Goal: Task Accomplishment & Management: Complete application form

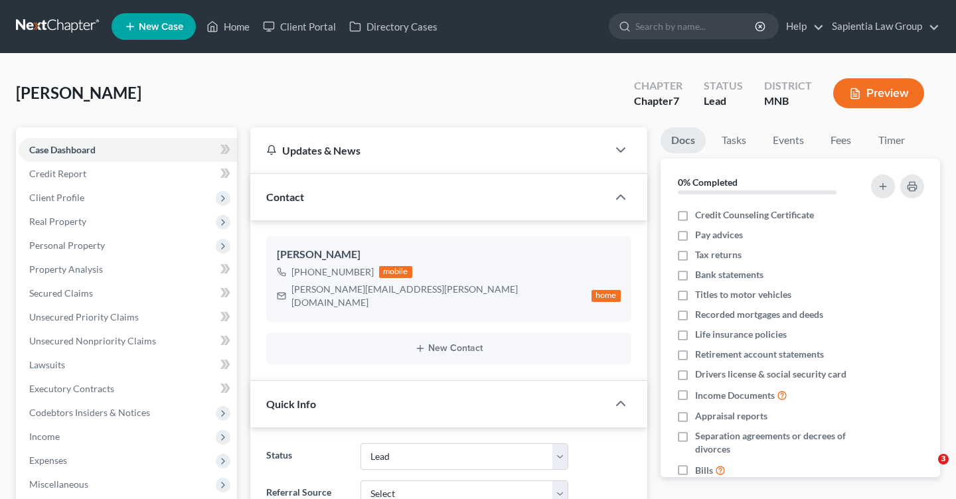
select select "10"
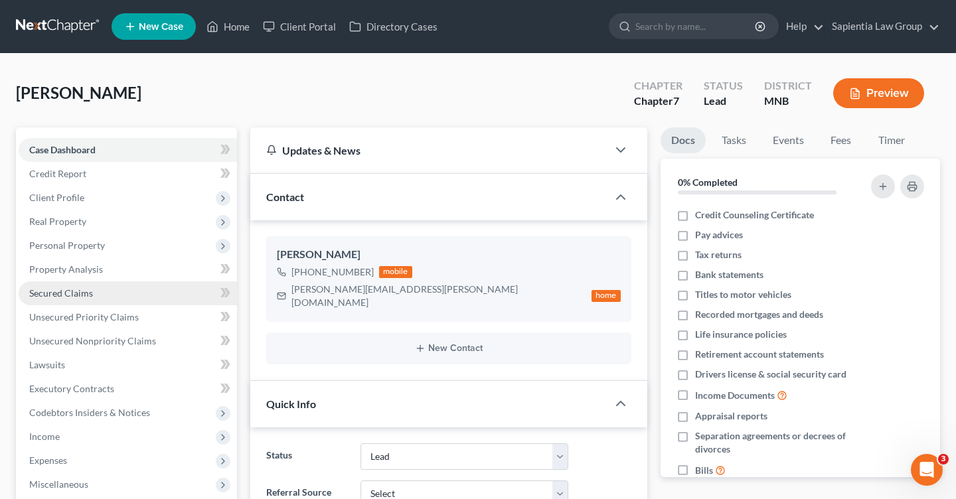
click at [88, 295] on span "Secured Claims" at bounding box center [61, 292] width 64 height 11
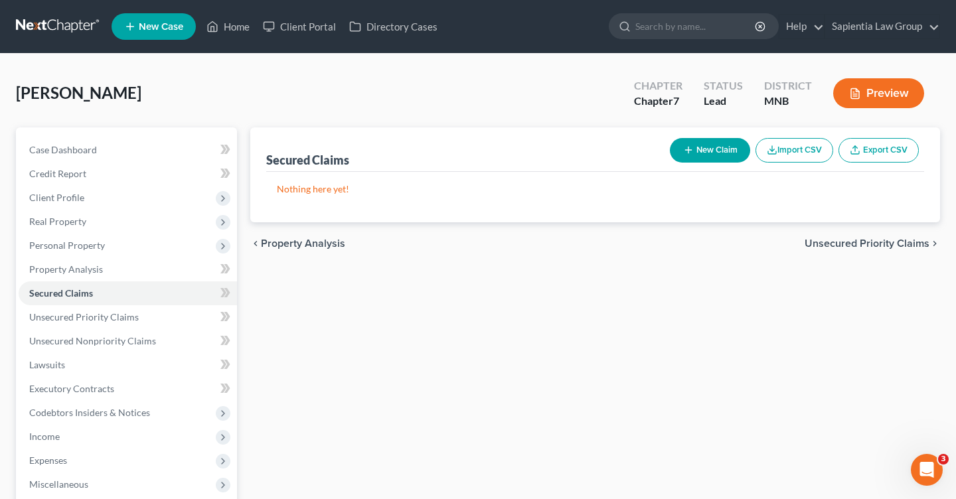
click at [712, 145] on button "New Claim" at bounding box center [710, 150] width 80 height 25
select select "0"
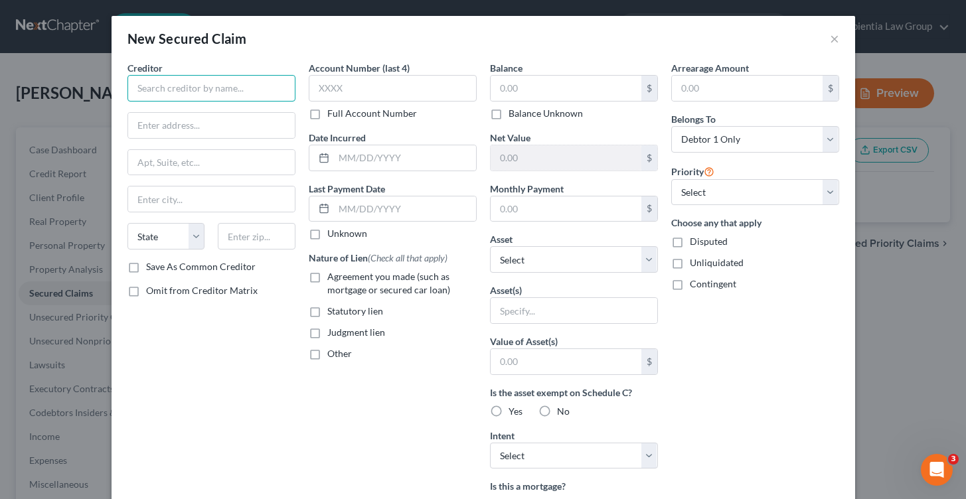
click at [237, 92] on input "text" at bounding box center [211, 88] width 168 height 27
type input "Nissan Motor Acceptance Company"
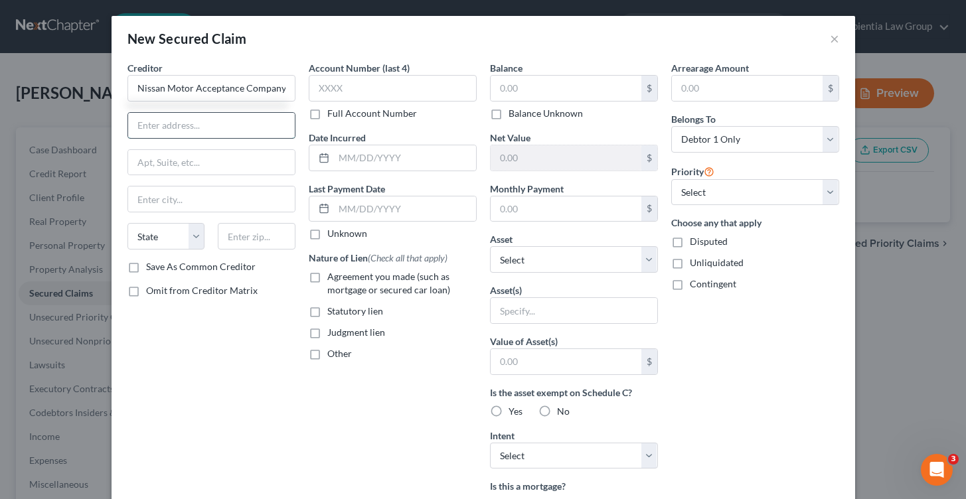
click at [221, 130] on input "text" at bounding box center [211, 125] width 167 height 25
click at [259, 368] on div "Creditor * Nissan Motor Acceptance Company State [US_STATE] AK AR AZ CA CO CT D…" at bounding box center [211, 357] width 181 height 592
click at [372, 92] on input "text" at bounding box center [393, 88] width 168 height 27
type input "0799"
click at [327, 277] on label "Agreement you made (such as mortgage or secured car loan)" at bounding box center [401, 283] width 149 height 27
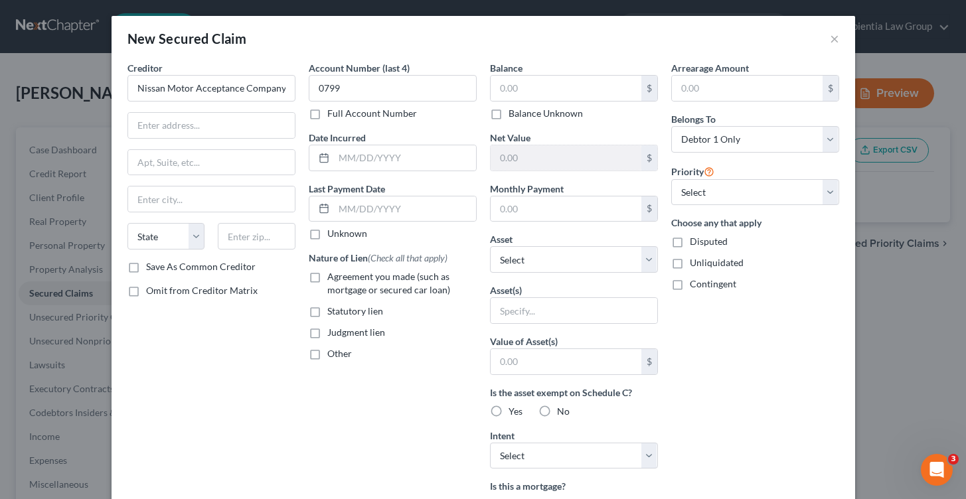
click at [333, 277] on input "Agreement you made (such as mortgage or secured car loan)" at bounding box center [337, 274] width 9 height 9
checkbox input "true"
click at [832, 38] on button "×" at bounding box center [834, 39] width 9 height 16
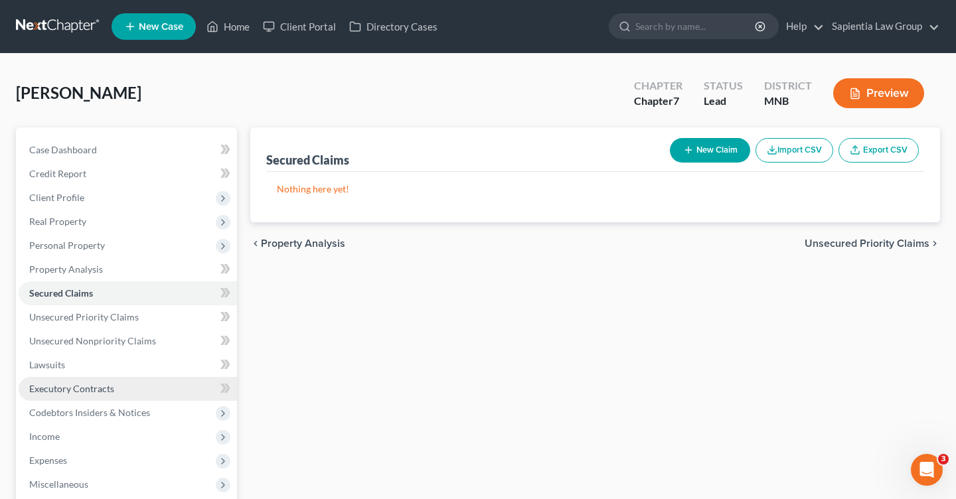
click at [83, 391] on span "Executory Contracts" at bounding box center [71, 388] width 85 height 11
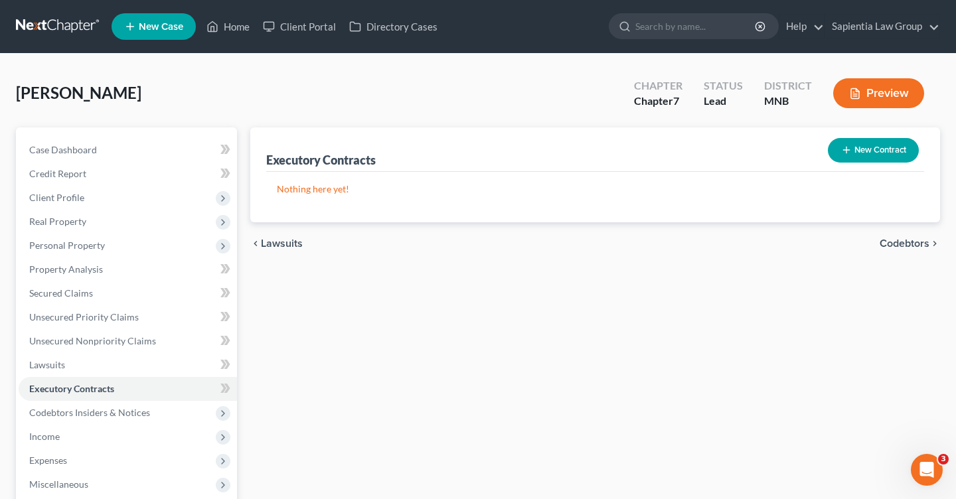
click at [855, 152] on button "New Contract" at bounding box center [873, 150] width 91 height 25
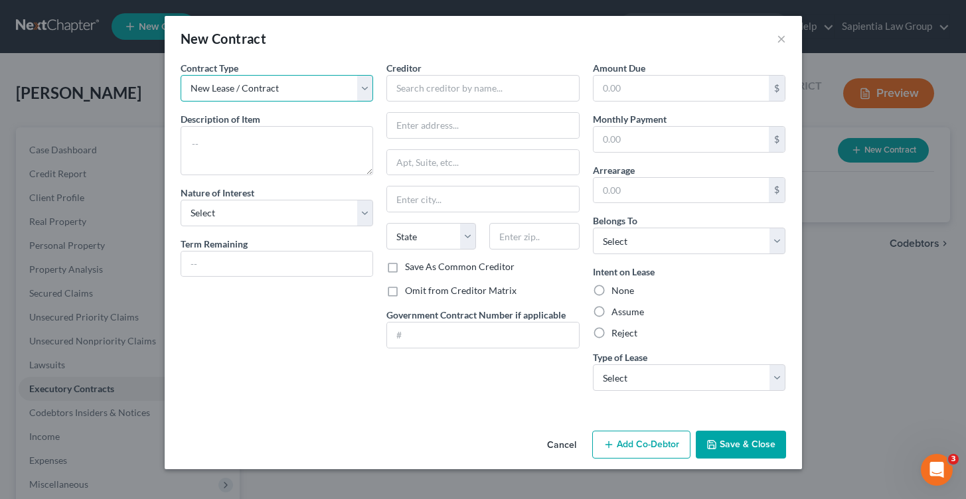
click at [317, 88] on select "New Lease / Contract New Timeshare" at bounding box center [277, 88] width 193 height 27
click at [181, 75] on select "New Lease / Contract New Timeshare" at bounding box center [277, 88] width 193 height 27
click at [291, 149] on textarea at bounding box center [277, 150] width 193 height 49
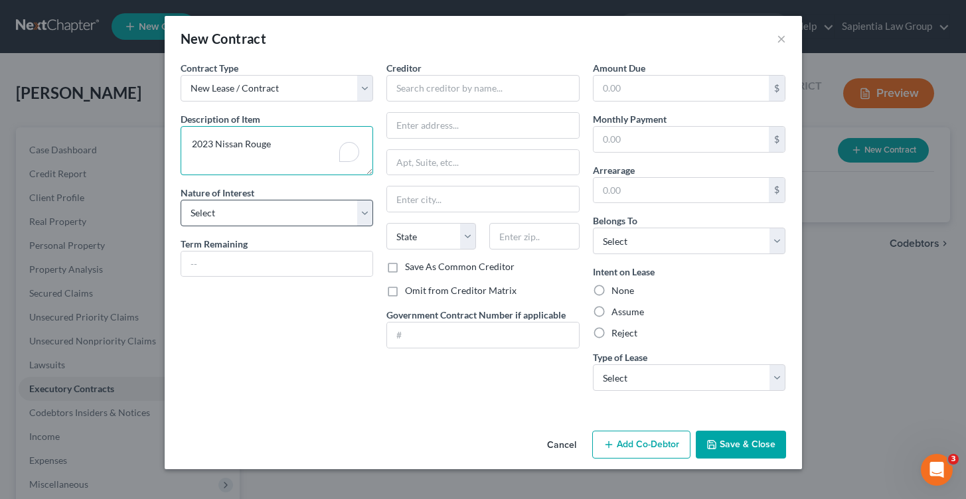
type textarea "2023 Nissan Rouge"
click at [254, 203] on select "Select Purchaser Agent Lessor Lessee" at bounding box center [277, 213] width 193 height 27
select select "3"
click at [181, 200] on select "Select Purchaser Agent Lessor Lessee" at bounding box center [277, 213] width 193 height 27
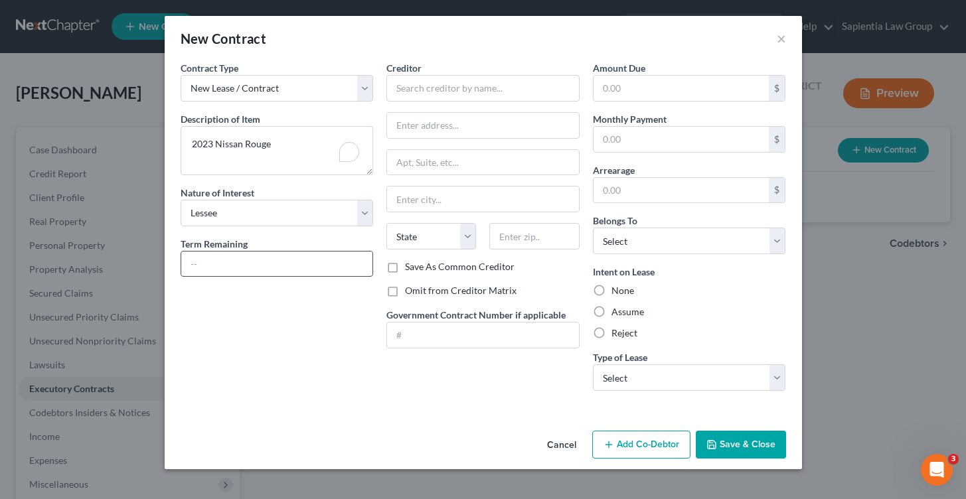
click at [237, 262] on input "text" at bounding box center [277, 264] width 192 height 25
type input "10 months"
click at [465, 92] on input "text" at bounding box center [482, 88] width 193 height 27
click at [456, 88] on input "Nissan Motor Company" at bounding box center [482, 88] width 193 height 27
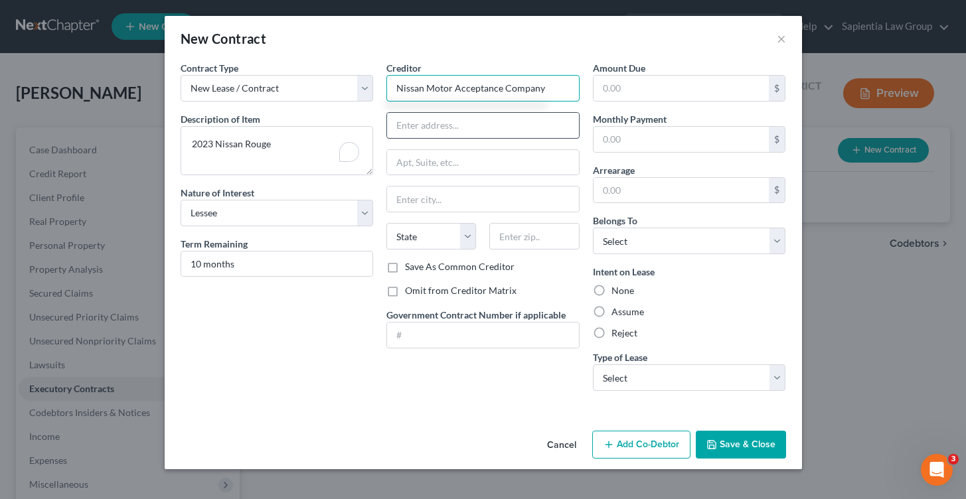
type input "Nissan Motor Acceptance Company"
drag, startPoint x: 434, startPoint y: 128, endPoint x: 581, endPoint y: 101, distance: 149.2
click at [434, 128] on input "text" at bounding box center [483, 125] width 192 height 25
paste input "P.O. BOX 660360"
type input "P.O. BOX 660360"
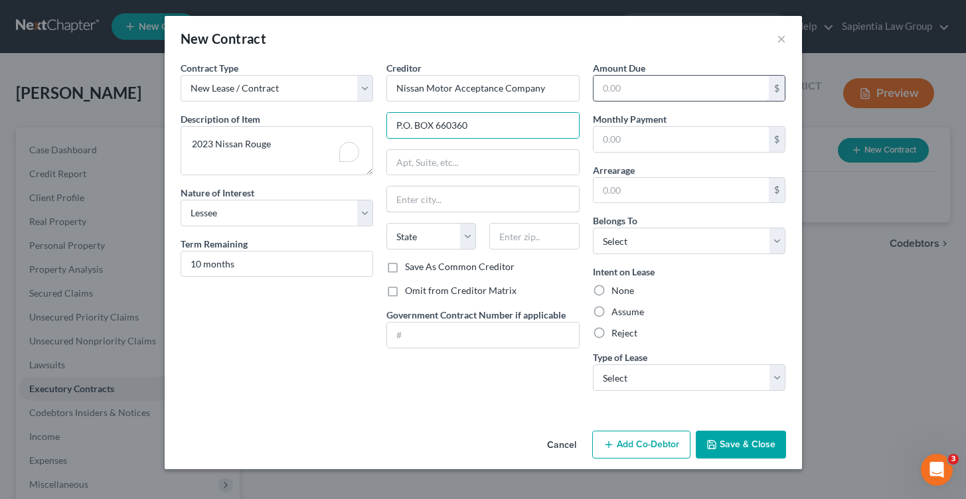
click at [451, 201] on input "text" at bounding box center [483, 199] width 192 height 25
type input "[GEOGRAPHIC_DATA]"
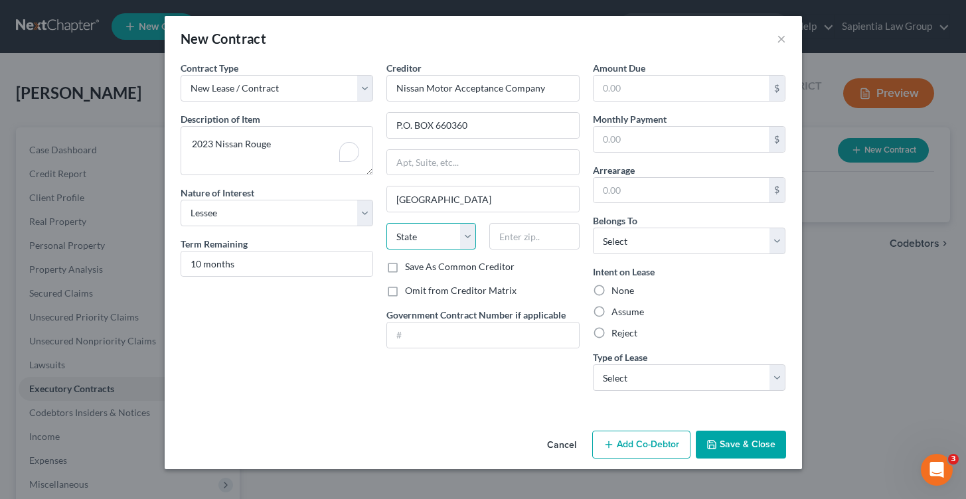
click at [458, 235] on select "State [US_STATE] AK AR AZ CA CO CT DE DC [GEOGRAPHIC_DATA] [GEOGRAPHIC_DATA] GU…" at bounding box center [431, 236] width 90 height 27
select select "45"
click at [386, 223] on select "State [US_STATE] AK AR AZ CA CO CT DE DC [GEOGRAPHIC_DATA] [GEOGRAPHIC_DATA] GU…" at bounding box center [431, 236] width 90 height 27
click at [520, 243] on input "text" at bounding box center [534, 236] width 90 height 27
paste input "75266-0360"
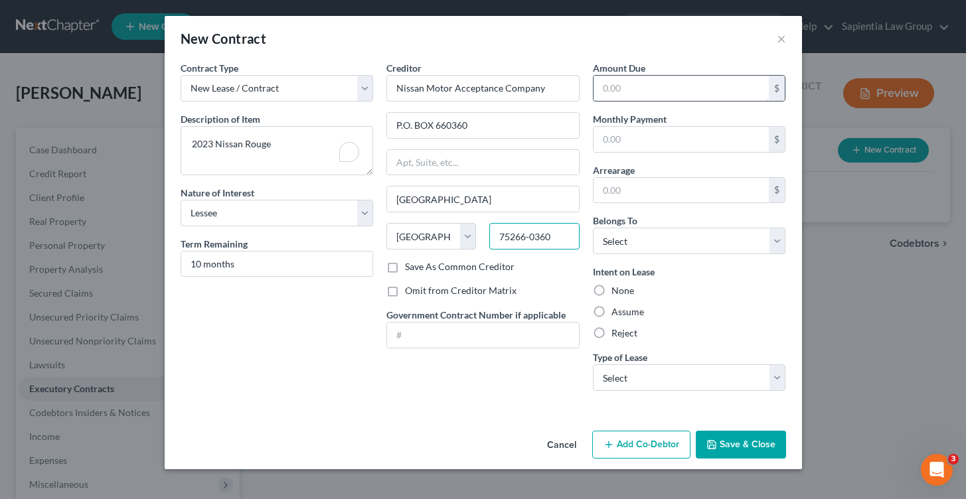
type input "75266-0360"
click at [647, 100] on input "text" at bounding box center [682, 88] width 176 height 25
type input "4,788.50"
click at [639, 139] on input "text" at bounding box center [682, 139] width 176 height 25
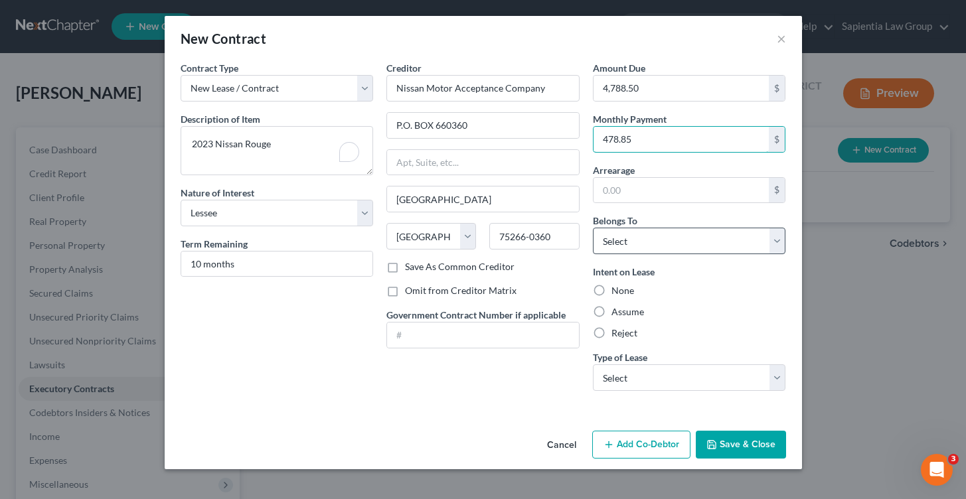
type input "478.85"
click at [641, 240] on select "Select Debtor 1 Only Debtor 2 Only Debtor 1 And Debtor 2 Only At Least One Of T…" at bounding box center [689, 241] width 193 height 27
select select "3"
click at [593, 228] on select "Select Debtor 1 Only Debtor 2 Only Debtor 1 And Debtor 2 Only At Least One Of T…" at bounding box center [689, 241] width 193 height 27
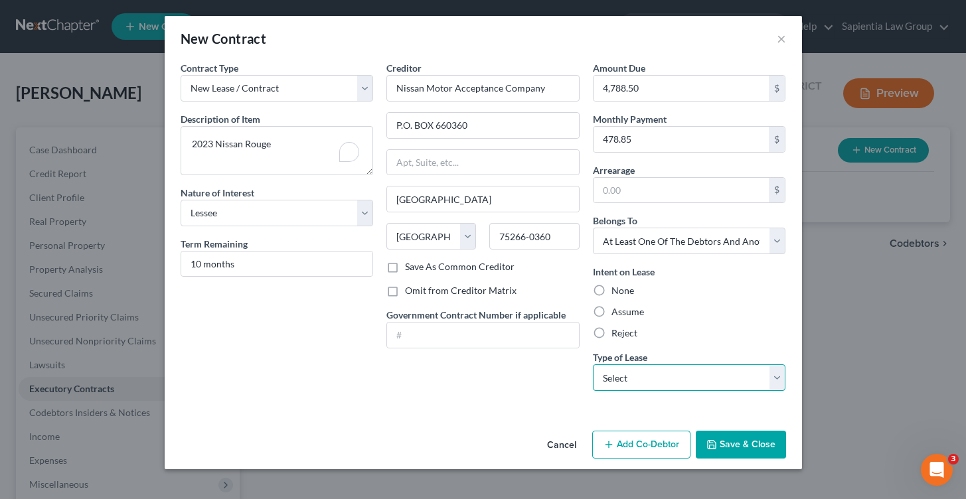
click at [641, 370] on select "Select Real Estate Car Other" at bounding box center [689, 378] width 193 height 27
select select "1"
click at [593, 365] on select "Select Real Estate Car Other" at bounding box center [689, 378] width 193 height 27
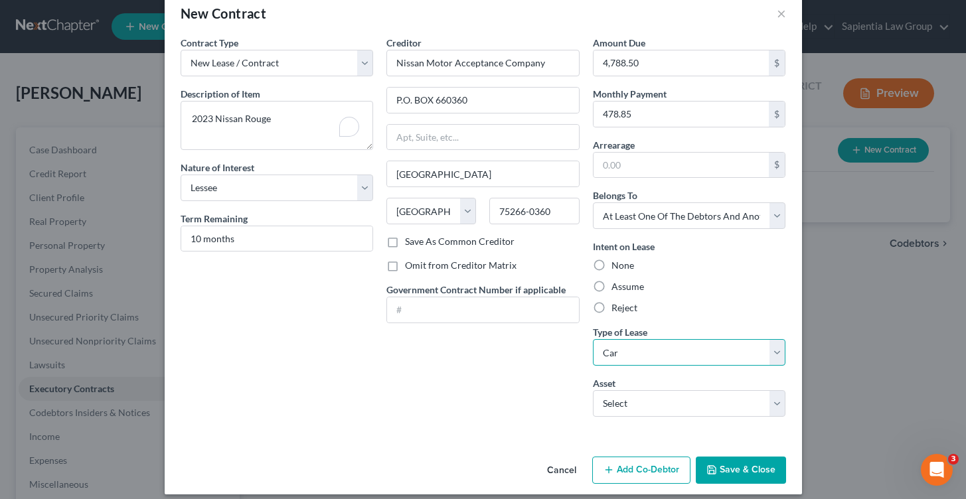
scroll to position [37, 0]
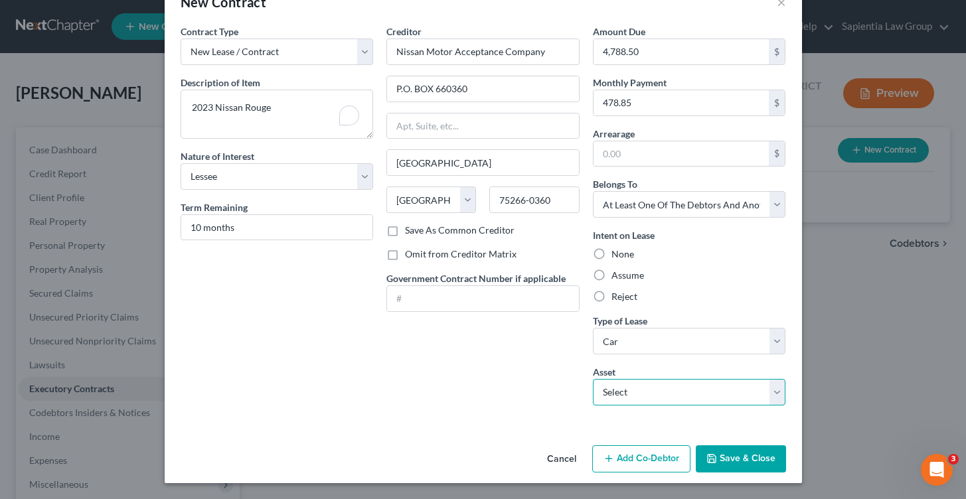
click at [595, 386] on select "Select 2023 Nissan Rogue - $23191.0" at bounding box center [689, 392] width 193 height 27
select select "0"
click at [593, 379] on select "Select 2023 Nissan Rogue - $23191.0" at bounding box center [689, 392] width 193 height 27
type textarea "2023 Nissan Rogue"
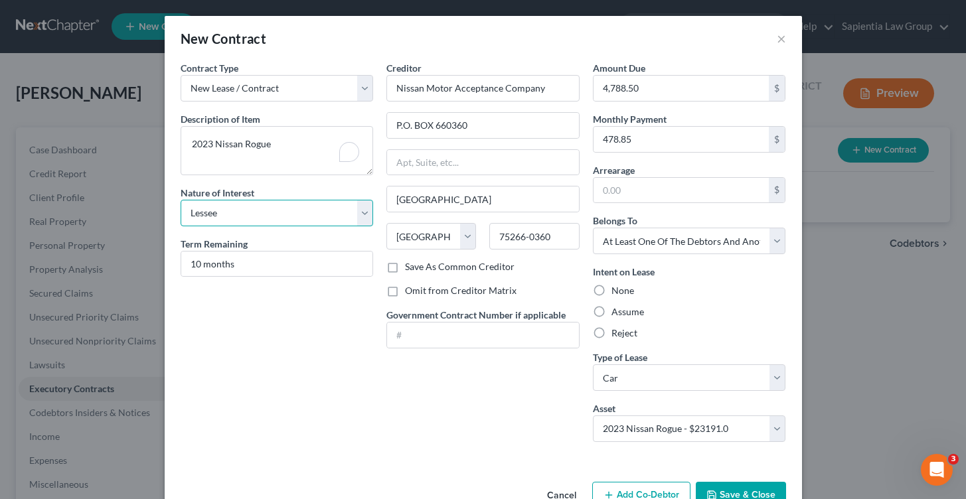
click at [358, 212] on select "Select Purchaser Agent Lessor Lessee" at bounding box center [277, 213] width 193 height 27
click at [659, 488] on button "Add Co-Debtor" at bounding box center [641, 496] width 98 height 28
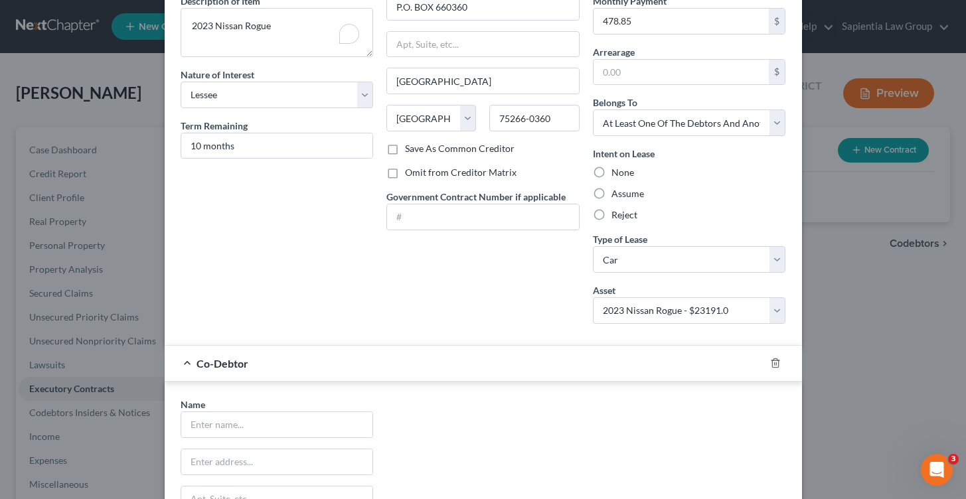
scroll to position [332, 0]
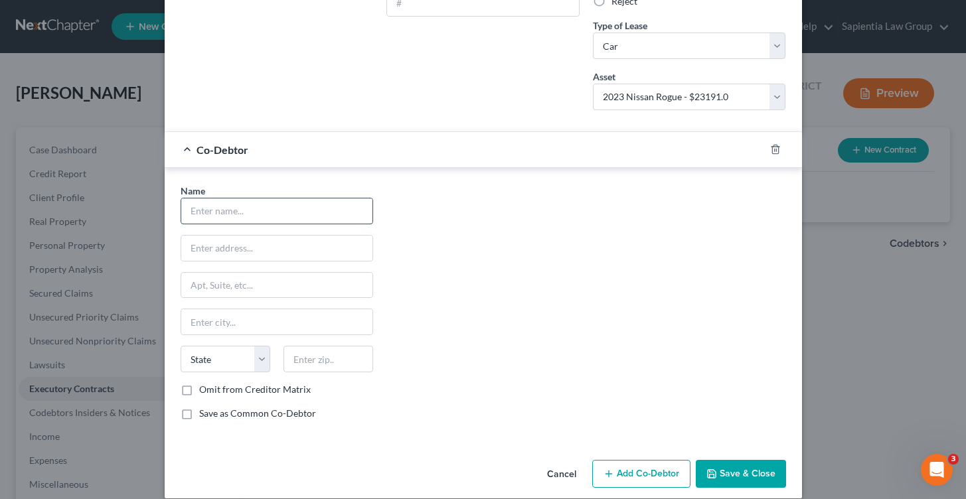
click at [278, 206] on input "text" at bounding box center [277, 211] width 192 height 25
type input "[PERSON_NAME]"
click at [206, 248] on input "text" at bounding box center [277, 248] width 192 height 25
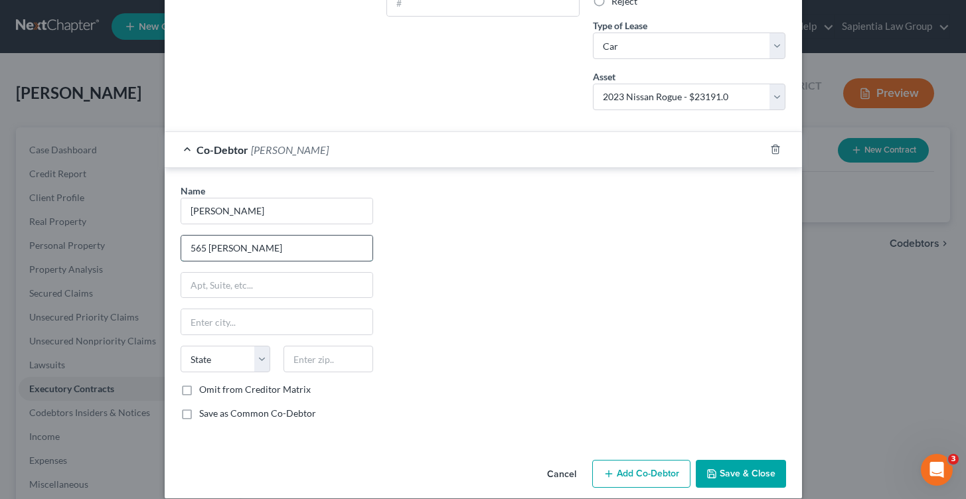
type input "[STREET_ADDRESS]"
click at [197, 317] on input "text" at bounding box center [277, 321] width 192 height 25
type input "c"
type input "Chaska"
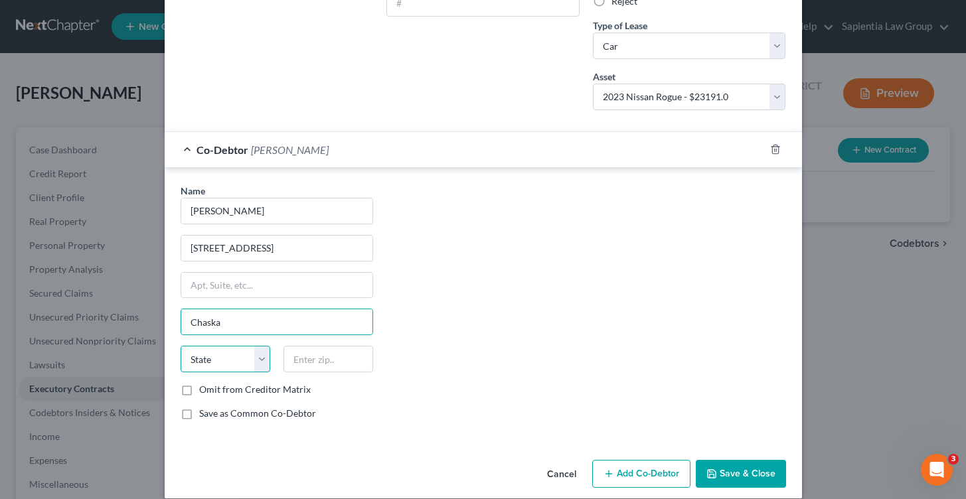
click at [193, 352] on select "State [US_STATE] AK AR AZ CA CO CT DE DC [GEOGRAPHIC_DATA] [GEOGRAPHIC_DATA] GU…" at bounding box center [226, 359] width 90 height 27
select select "24"
click at [181, 346] on select "State [US_STATE] AK AR AZ CA CO CT DE DC [GEOGRAPHIC_DATA] [GEOGRAPHIC_DATA] GU…" at bounding box center [226, 359] width 90 height 27
click at [335, 361] on input "text" at bounding box center [329, 359] width 90 height 27
type input "55318"
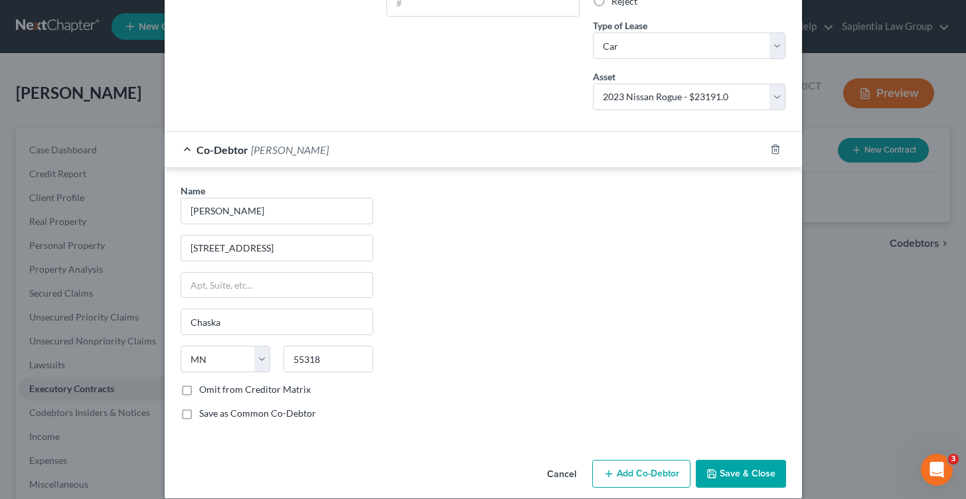
click at [503, 336] on div "Name * [PERSON_NAME] 565 Satori Way Chaska State [US_STATE] AK AR AZ CA CO CT D…" at bounding box center [483, 307] width 619 height 247
click at [199, 392] on label "Omit from Creditor Matrix" at bounding box center [255, 389] width 112 height 13
click at [204, 392] on input "Omit from Creditor Matrix" at bounding box center [208, 387] width 9 height 9
click at [199, 394] on label "Omit from Creditor Matrix" at bounding box center [255, 389] width 112 height 13
click at [204, 392] on input "Omit from Creditor Matrix" at bounding box center [208, 387] width 9 height 9
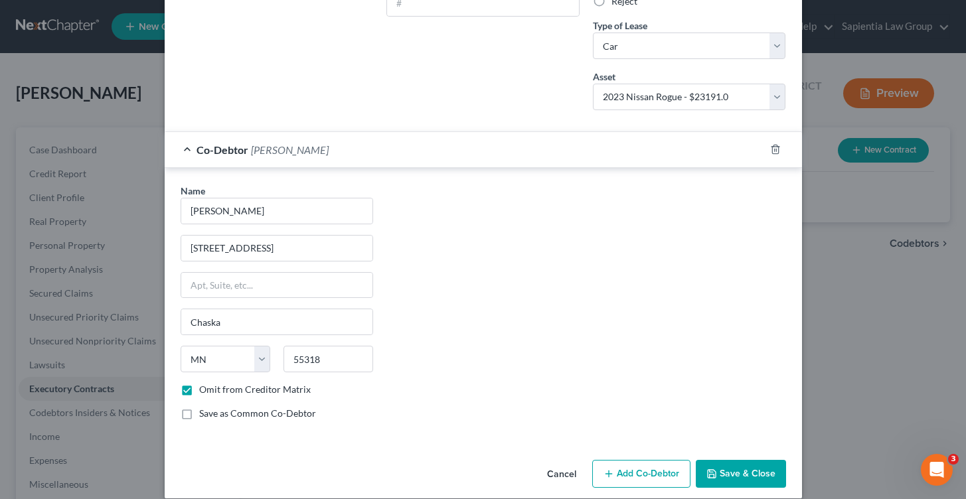
checkbox input "false"
click at [749, 477] on button "Save & Close" at bounding box center [741, 474] width 90 height 28
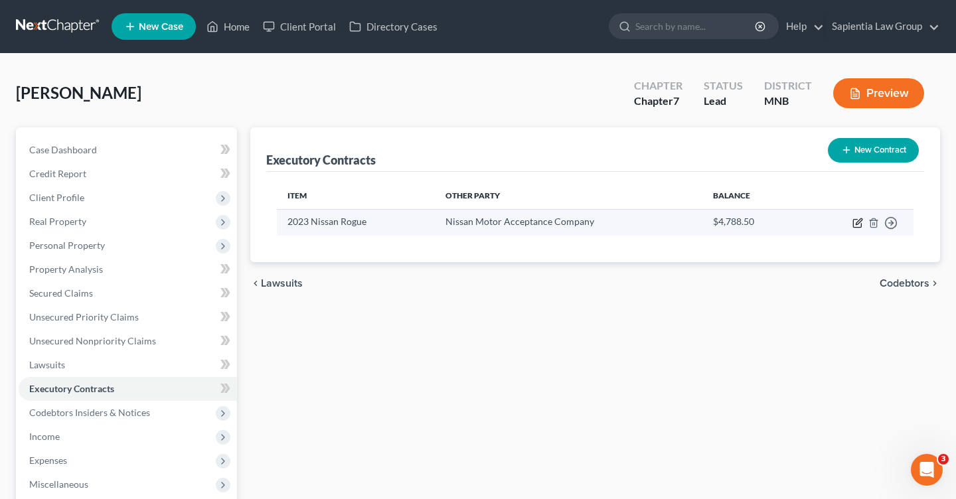
click at [861, 222] on icon "button" at bounding box center [858, 223] width 11 height 11
select select "3"
select select "45"
select select "3"
select select "1"
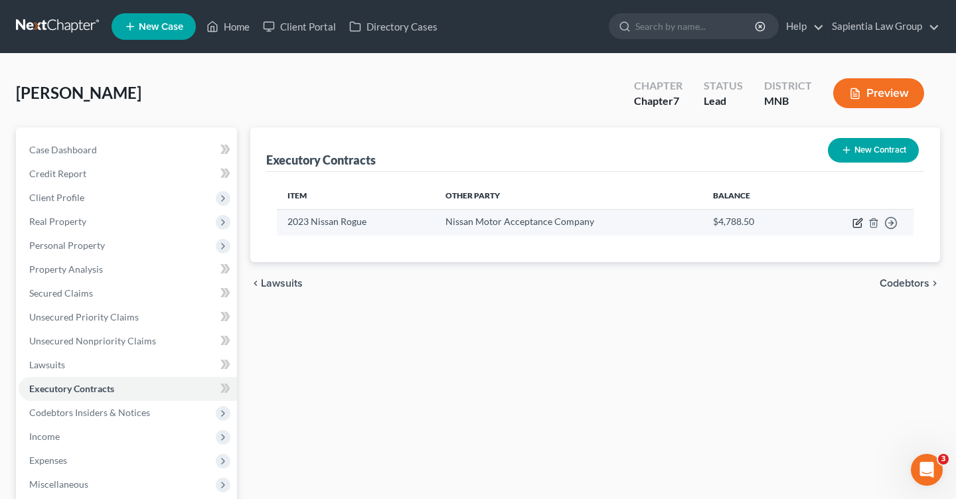
select select "0"
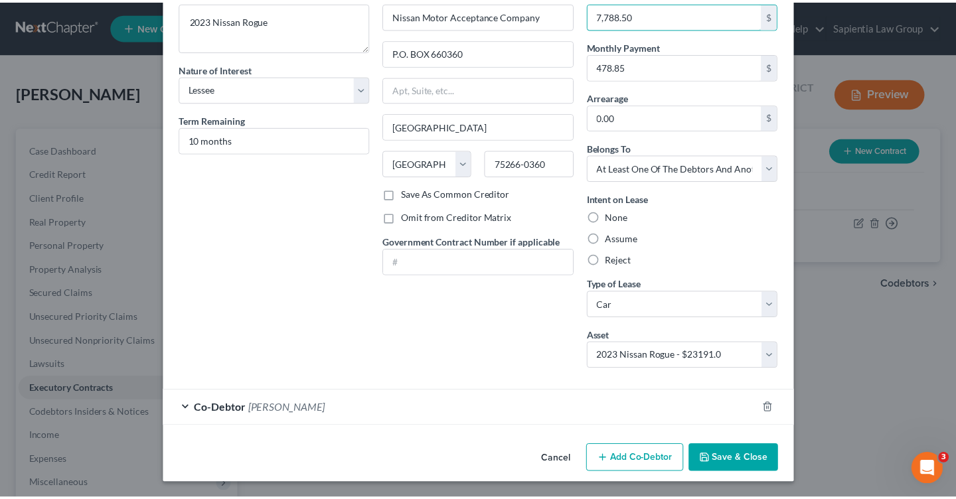
scroll to position [74, 0]
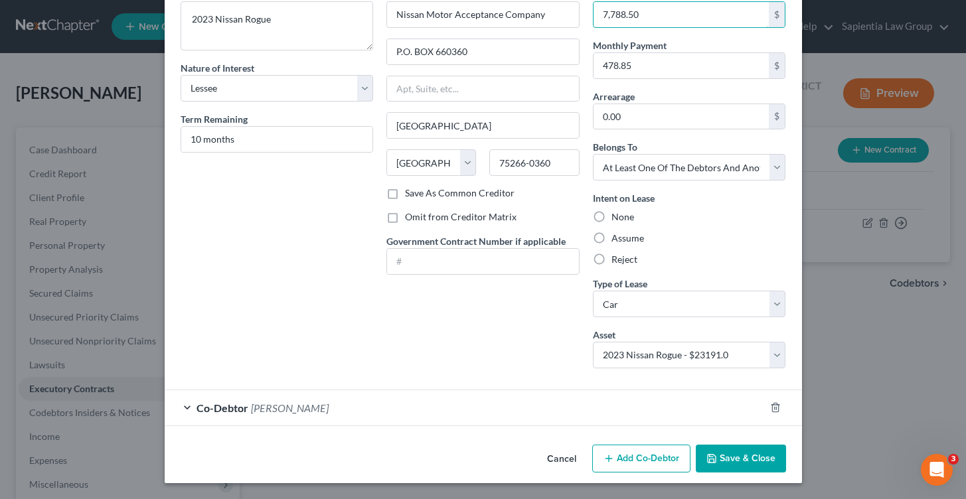
type input "7,788.50"
click at [731, 455] on button "Save & Close" at bounding box center [741, 459] width 90 height 28
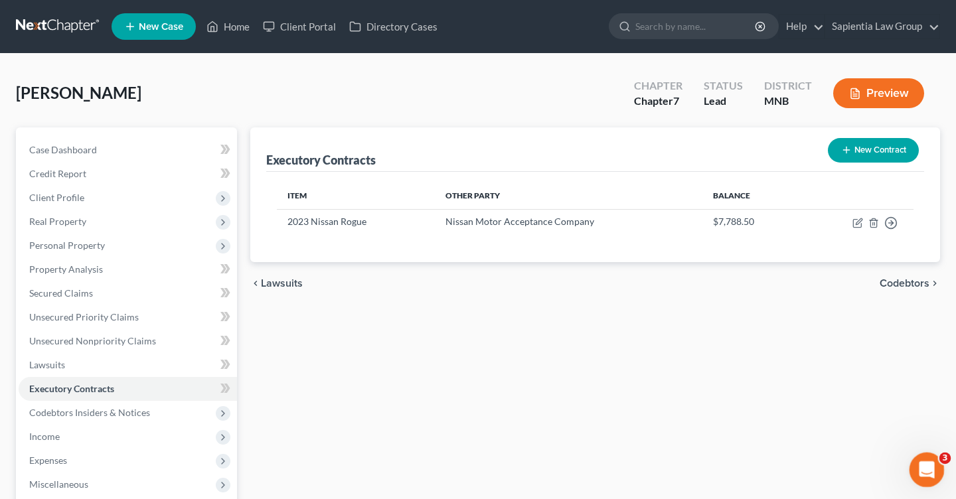
click at [925, 473] on icon "Open Intercom Messenger" at bounding box center [925, 468] width 22 height 22
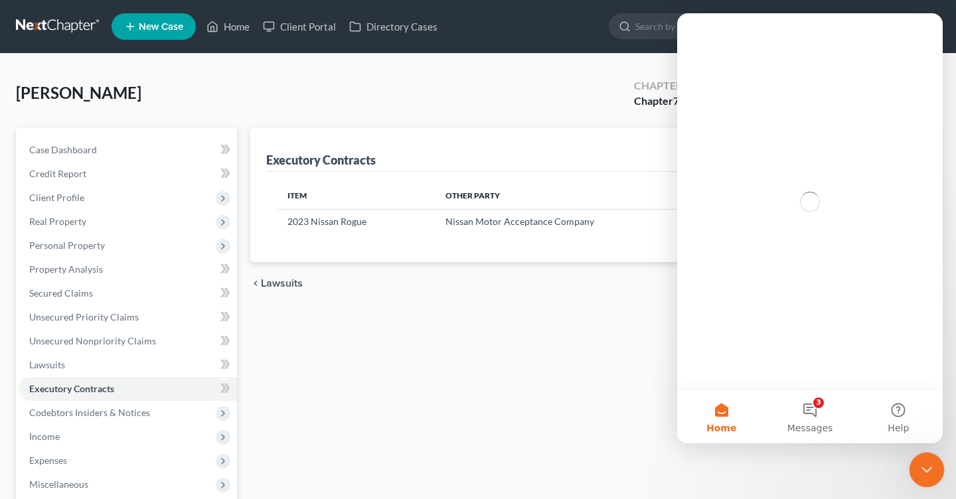
scroll to position [0, 0]
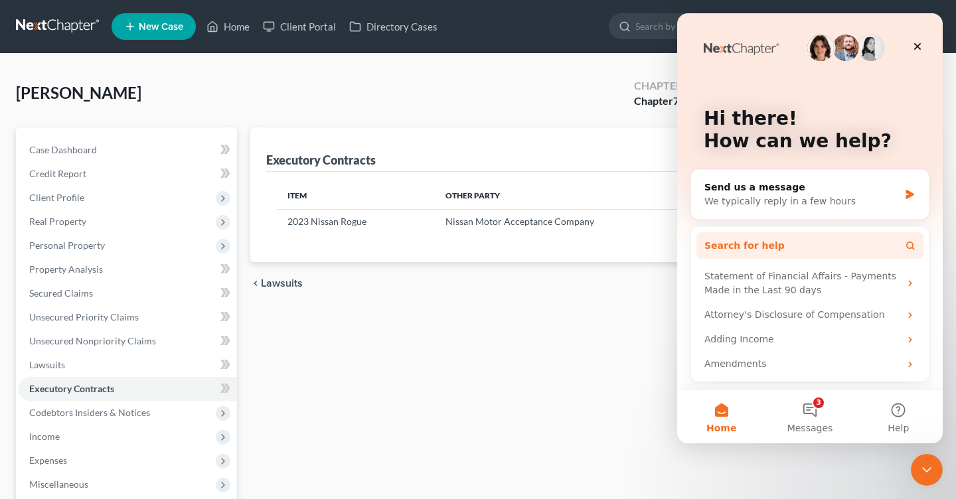
click at [772, 249] on button "Search for help" at bounding box center [809, 245] width 227 height 27
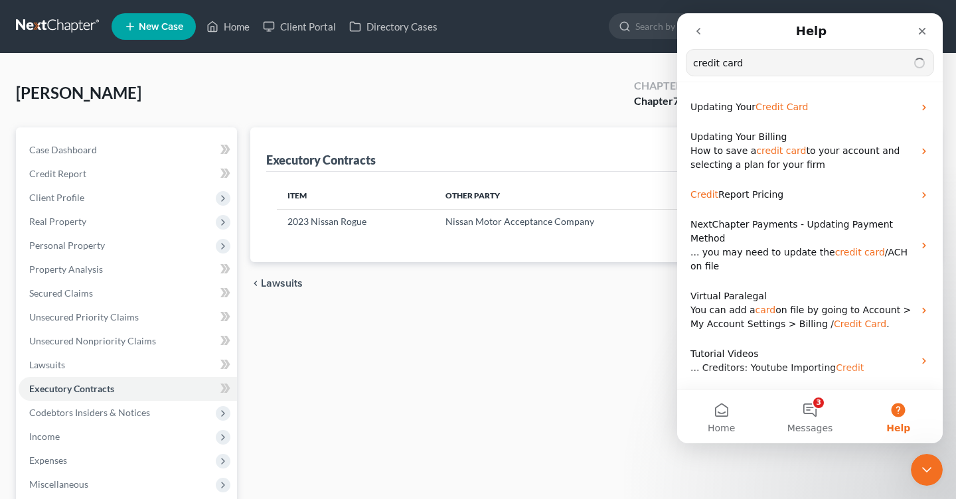
type input "credit card"
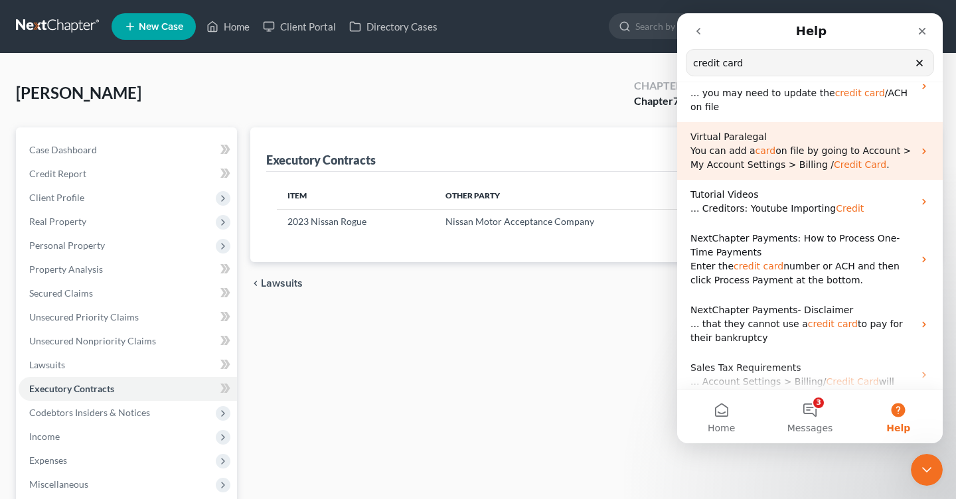
scroll to position [144, 0]
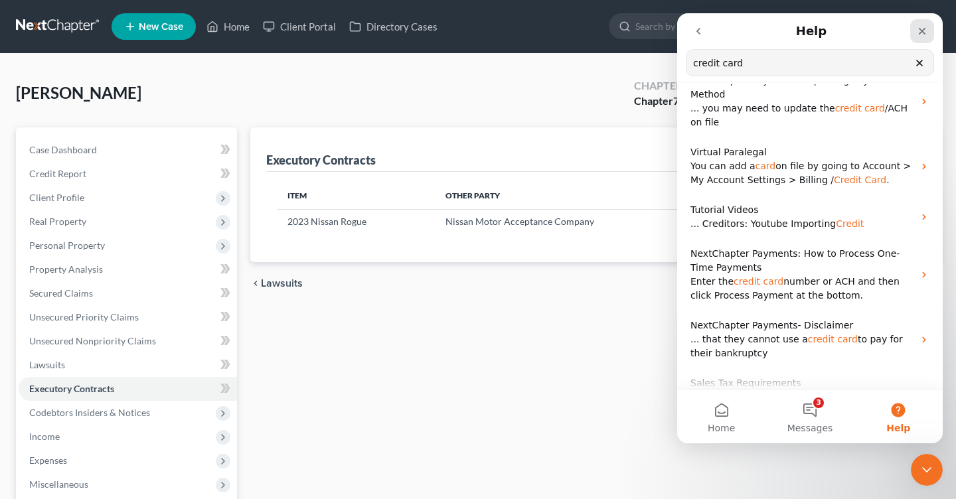
click at [929, 33] on div "Close" at bounding box center [922, 31] width 24 height 24
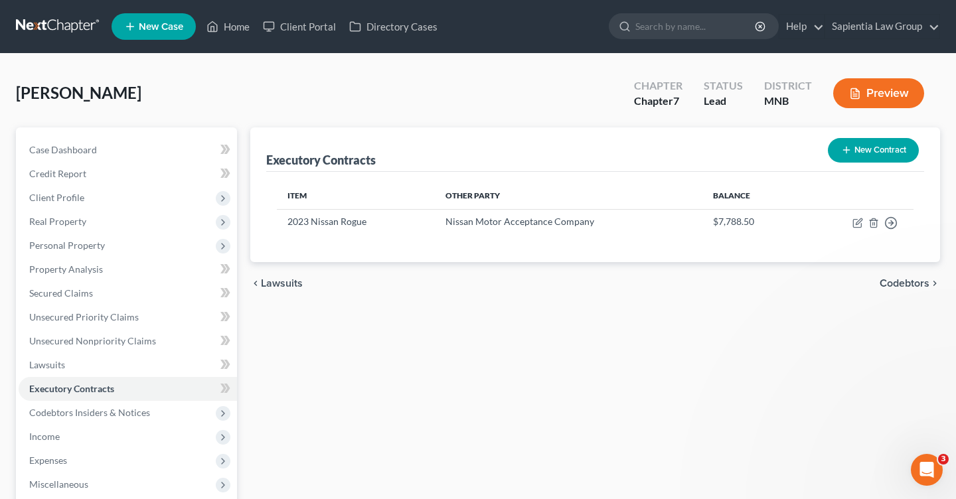
scroll to position [0, 0]
click at [95, 341] on span "Unsecured Nonpriority Claims" at bounding box center [92, 340] width 127 height 11
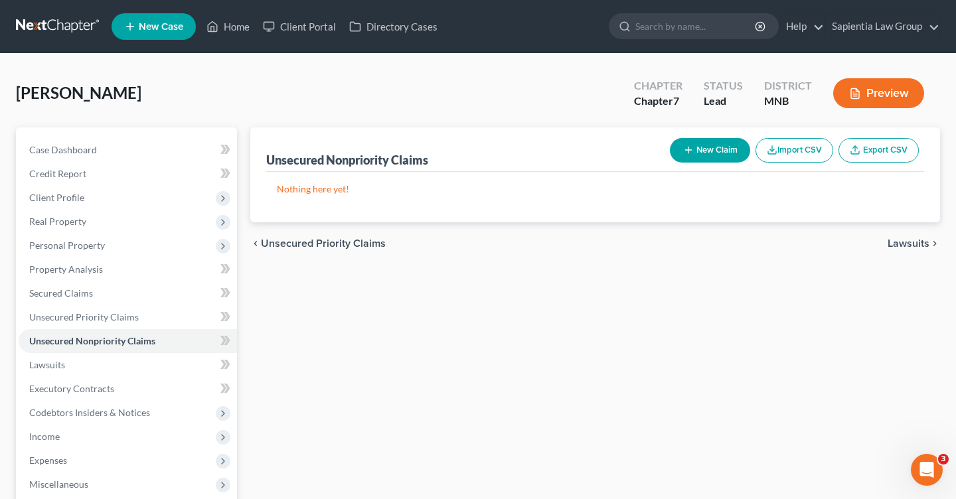
click at [700, 155] on button "New Claim" at bounding box center [710, 150] width 80 height 25
select select "0"
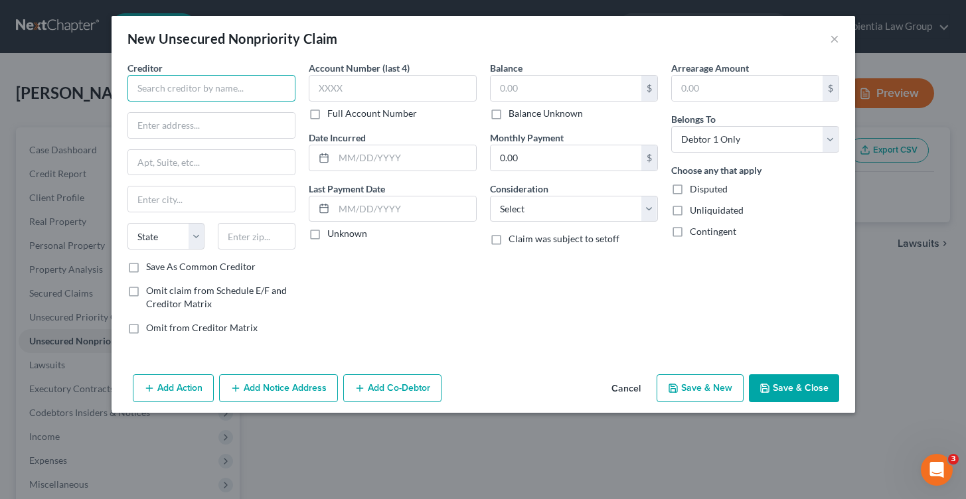
click at [280, 91] on input "text" at bounding box center [211, 88] width 168 height 27
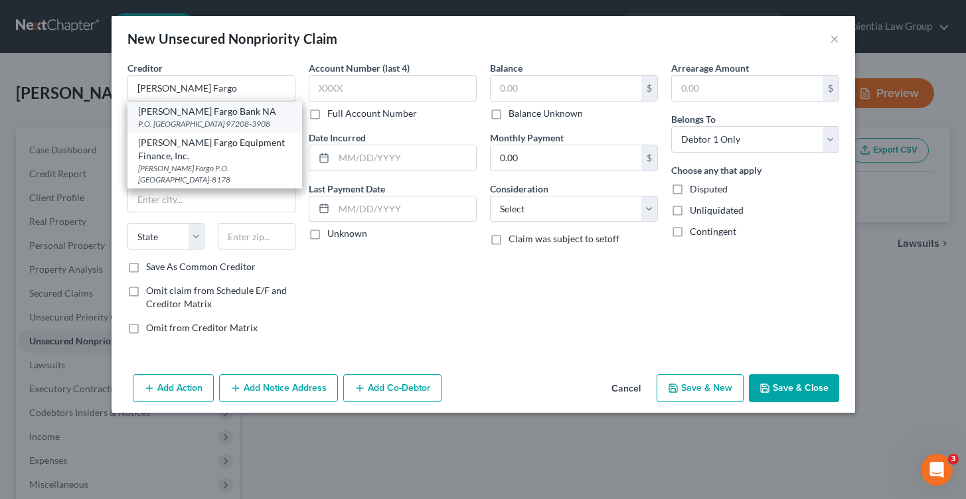
click at [224, 122] on div "P.O. [GEOGRAPHIC_DATA] 97208-3908" at bounding box center [214, 123] width 153 height 11
type input "[PERSON_NAME] Fargo Bank NA"
type input "P.O. Box 3908"
type input "[GEOGRAPHIC_DATA]"
select select "38"
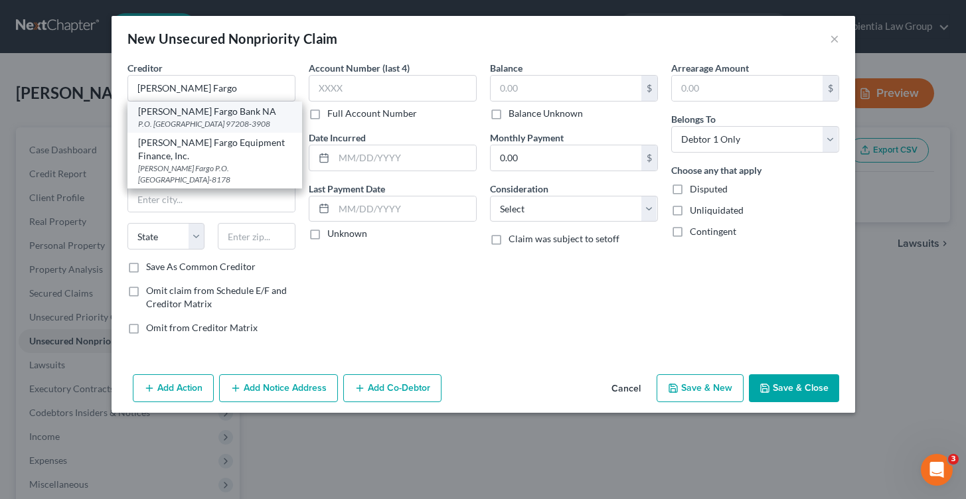
type input "97208-3908"
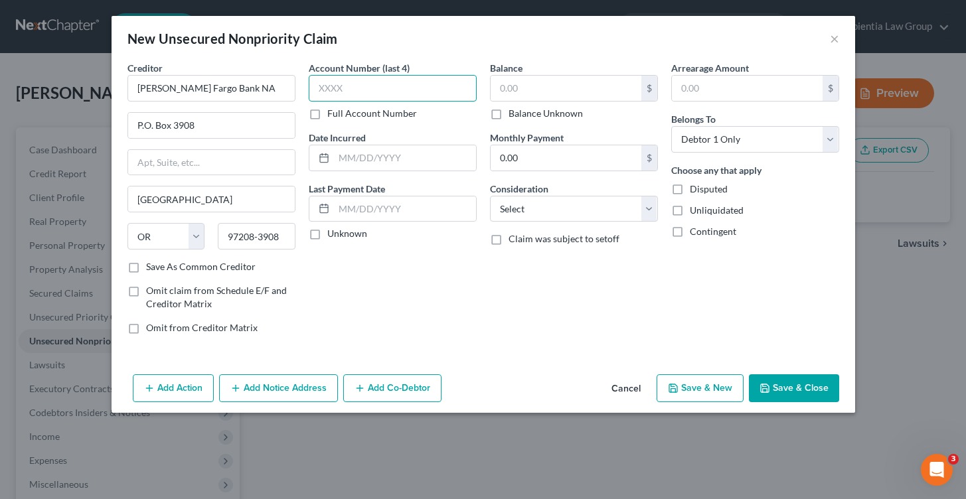
click at [416, 83] on input "text" at bounding box center [393, 88] width 168 height 27
click at [426, 163] on input "text" at bounding box center [405, 157] width 142 height 25
type input "[DATE]"
click at [327, 239] on label "Unknown" at bounding box center [347, 233] width 40 height 13
click at [333, 236] on input "Unknown" at bounding box center [337, 231] width 9 height 9
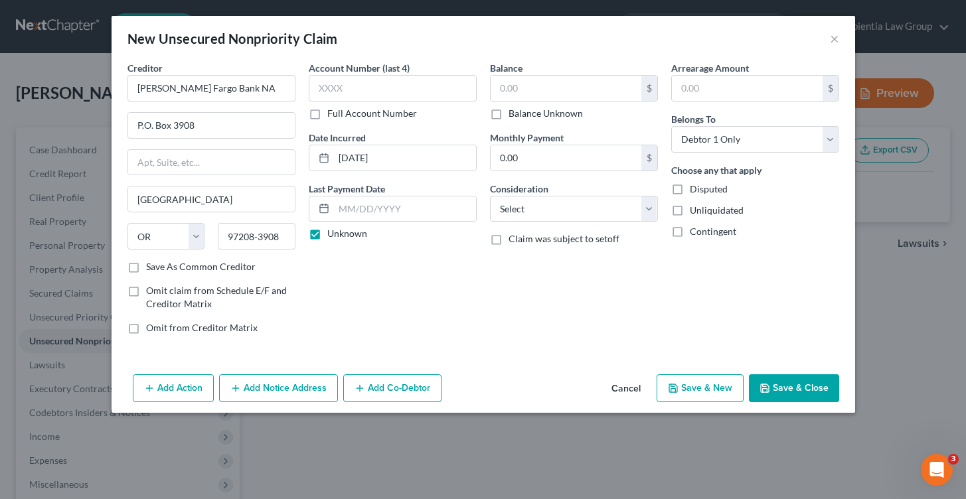
click at [327, 237] on label "Unknown" at bounding box center [347, 233] width 40 height 13
click at [333, 236] on input "Unknown" at bounding box center [337, 231] width 9 height 9
click at [327, 237] on label "Unknown" at bounding box center [347, 233] width 40 height 13
click at [333, 236] on input "Unknown" at bounding box center [337, 231] width 9 height 9
checkbox input "true"
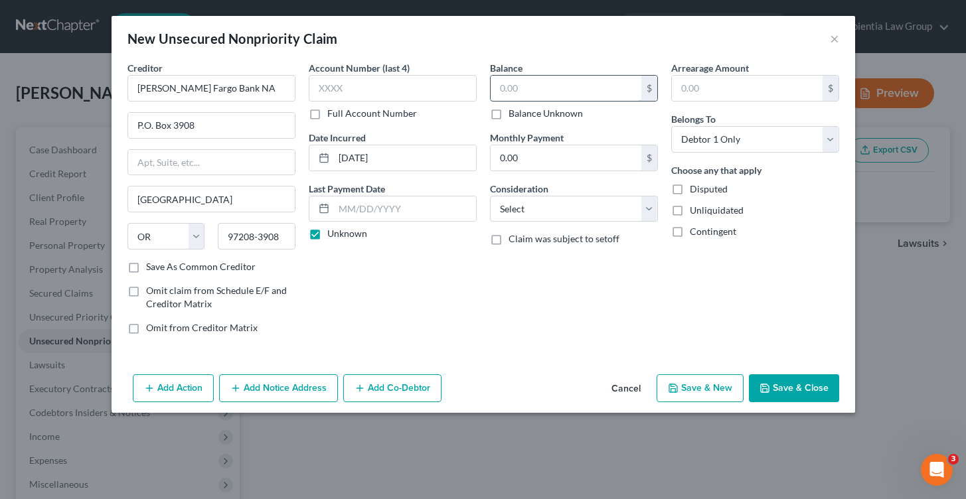
click at [571, 96] on input "text" at bounding box center [566, 88] width 151 height 25
type input "28,406.10"
click at [658, 257] on div "Balance 28,406.10 $ Balance Unknown Balance Undetermined 28,406.10 $ Balance Un…" at bounding box center [573, 203] width 181 height 284
click at [517, 205] on select "Select Cable / Satellite Services Collection Agency Credit Card Debt Debt Couns…" at bounding box center [574, 209] width 168 height 27
select select "2"
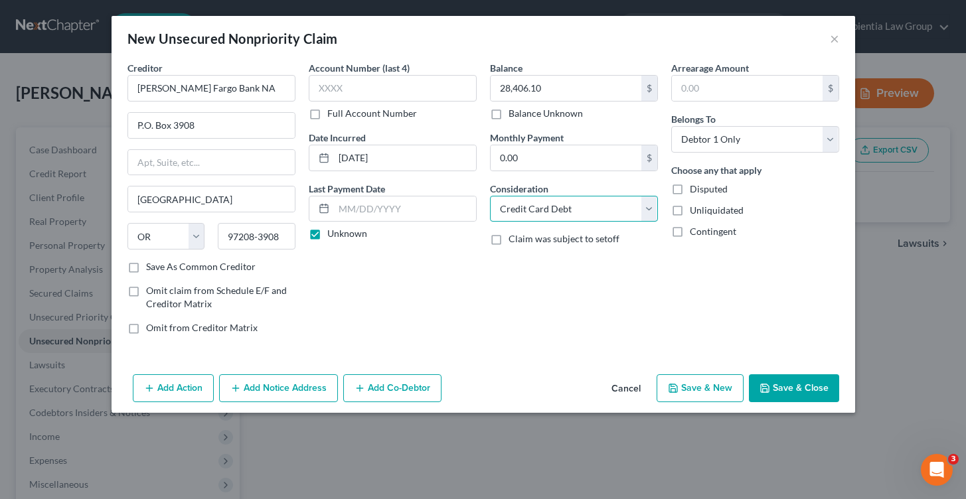
click at [490, 196] on select "Select Cable / Satellite Services Collection Agency Credit Card Debt Debt Couns…" at bounding box center [574, 209] width 168 height 27
click at [821, 391] on button "Save & Close" at bounding box center [794, 388] width 90 height 28
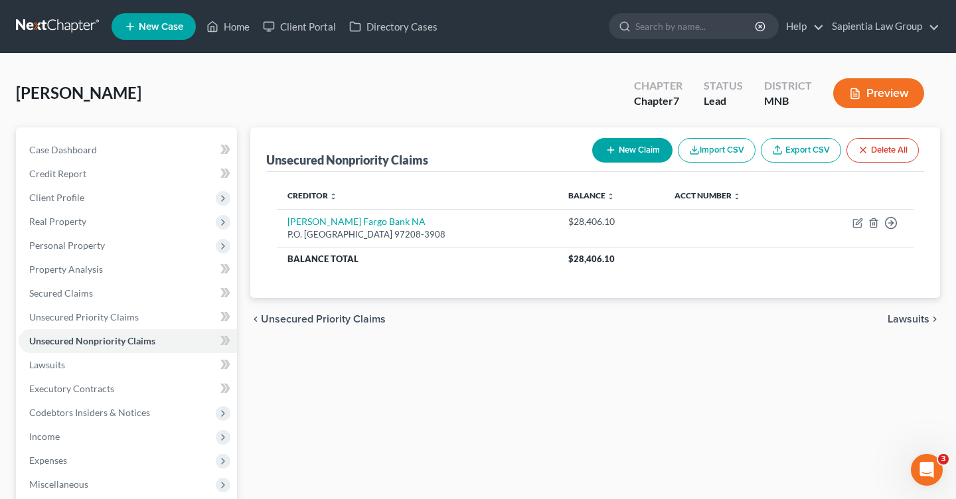
click at [636, 143] on button "New Claim" at bounding box center [632, 150] width 80 height 25
select select "0"
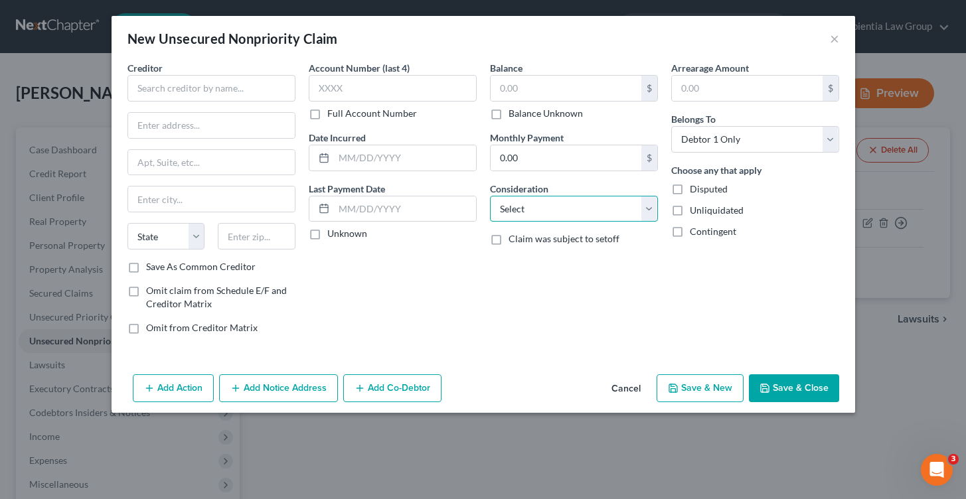
click at [638, 209] on select "Select Cable / Satellite Services Collection Agency Credit Card Debt Debt Couns…" at bounding box center [574, 209] width 168 height 27
select select "17"
click at [490, 196] on select "Select Cable / Satellite Services Collection Agency Credit Card Debt Debt Couns…" at bounding box center [574, 209] width 168 height 27
click at [220, 90] on input "text" at bounding box center [211, 88] width 168 height 27
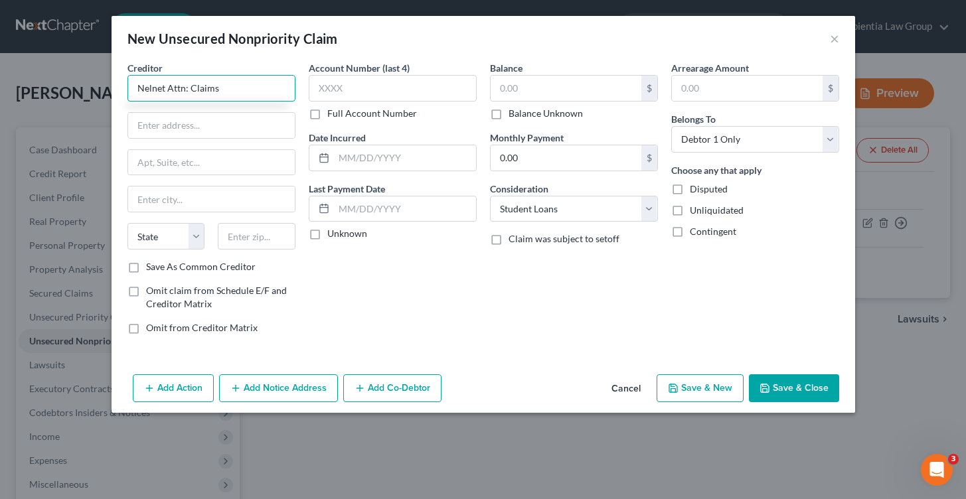
drag, startPoint x: 167, startPoint y: 88, endPoint x: 230, endPoint y: 89, distance: 62.4
click at [230, 89] on input "Nelnet Attn: Claims" at bounding box center [211, 88] width 168 height 27
click at [180, 122] on input "text" at bounding box center [211, 125] width 167 height 25
type input "Nelnet"
paste input "Attn: Claims"
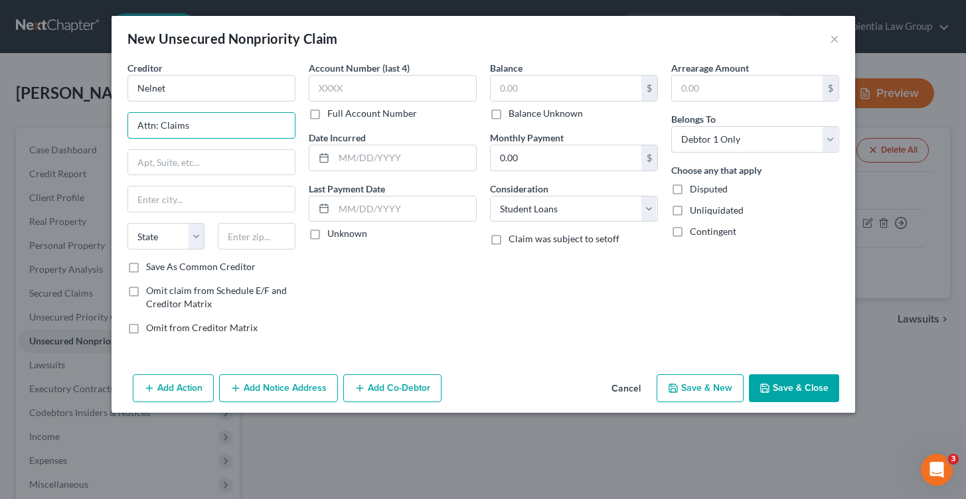
type input "Attn: Claims"
click at [245, 159] on input "text" at bounding box center [211, 162] width 167 height 25
paste input "P.O. Box 82505"
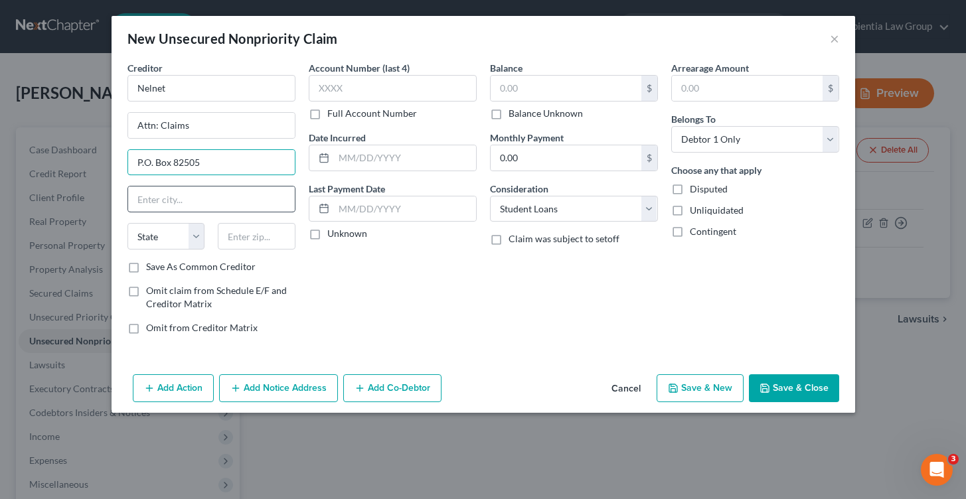
type input "P.O. Box 82505"
click at [240, 204] on input "text" at bounding box center [211, 199] width 167 height 25
type input "Lincoln"
click at [203, 234] on select "State [US_STATE] AK AR AZ CA CO CT DE DC [GEOGRAPHIC_DATA] [GEOGRAPHIC_DATA] GU…" at bounding box center [166, 236] width 78 height 27
select select "30"
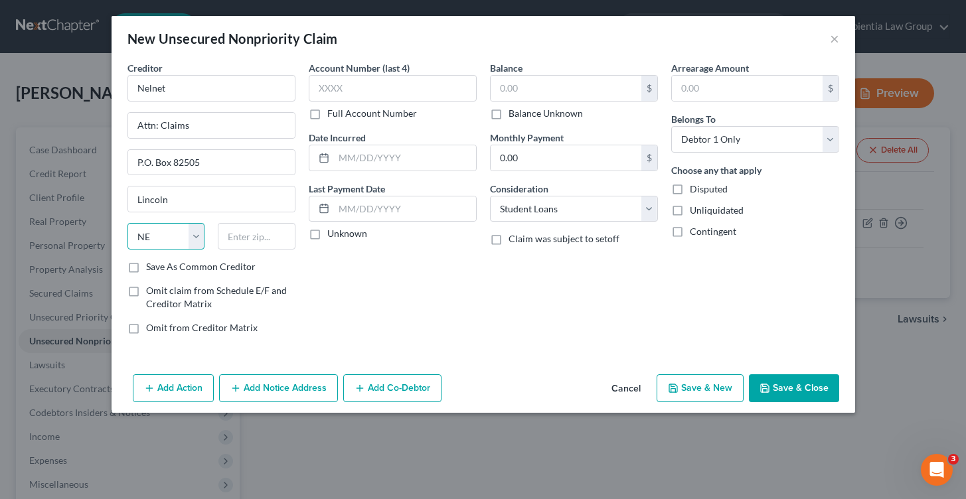
click at [127, 223] on select "State [US_STATE] AK AR AZ CA CO CT DE DC [GEOGRAPHIC_DATA] [GEOGRAPHIC_DATA] GU…" at bounding box center [166, 236] width 78 height 27
click at [255, 242] on input "text" at bounding box center [257, 236] width 78 height 27
click at [242, 240] on input "text" at bounding box center [257, 236] width 78 height 27
paste input "68501-2505"
type input "68501-2505"
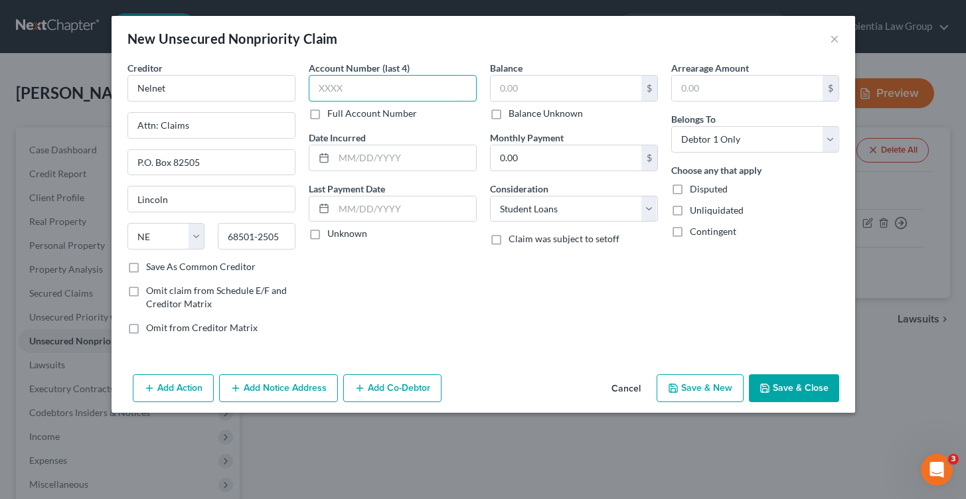
click at [398, 88] on input "text" at bounding box center [393, 88] width 168 height 27
type input "7593"
click at [380, 161] on input "text" at bounding box center [405, 157] width 142 height 25
type input "[DATE]"
click at [584, 91] on input "text" at bounding box center [566, 88] width 151 height 25
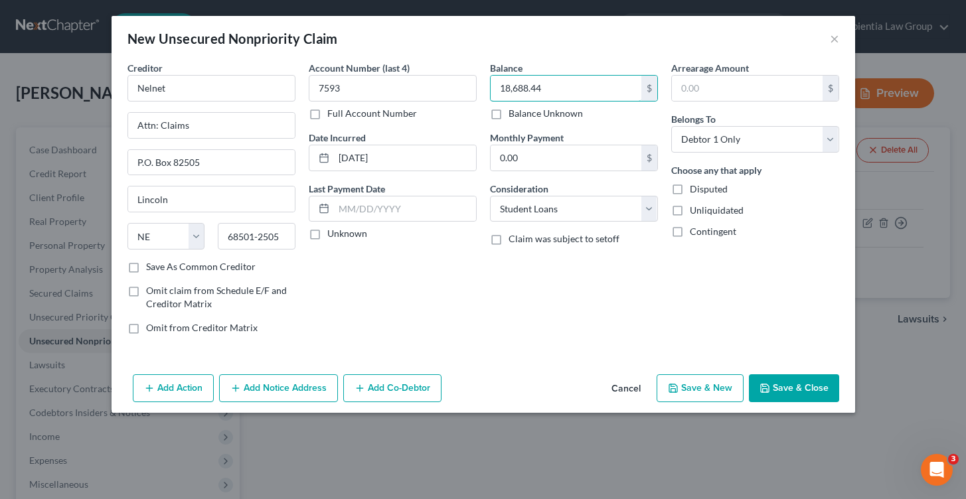
type input "18,688.44"
click at [794, 386] on button "Save & Close" at bounding box center [794, 388] width 90 height 28
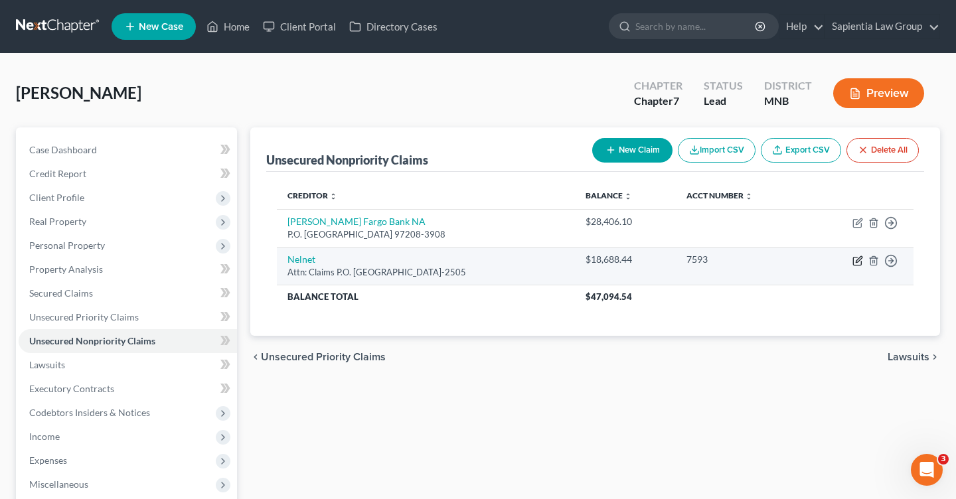
click at [858, 262] on icon "button" at bounding box center [859, 259] width 6 height 6
select select "30"
select select "17"
select select "0"
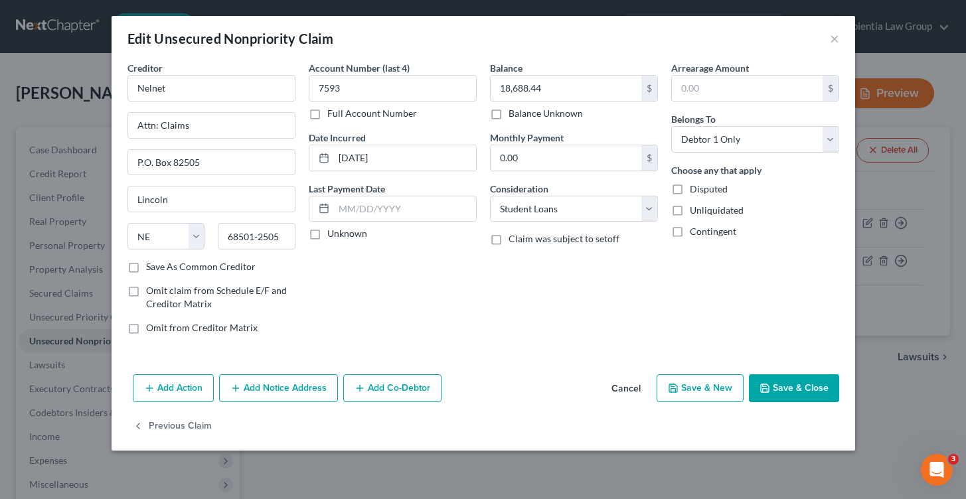
click at [821, 392] on button "Save & Close" at bounding box center [794, 388] width 90 height 28
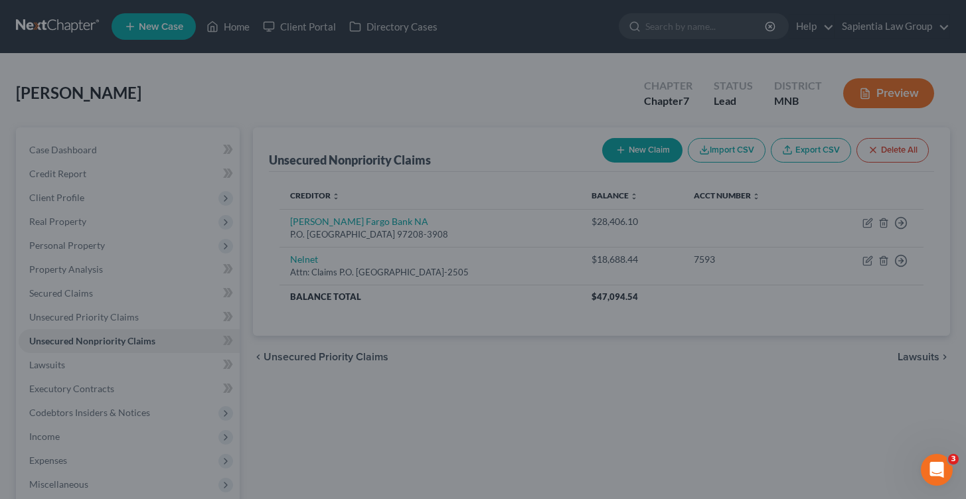
type input "0"
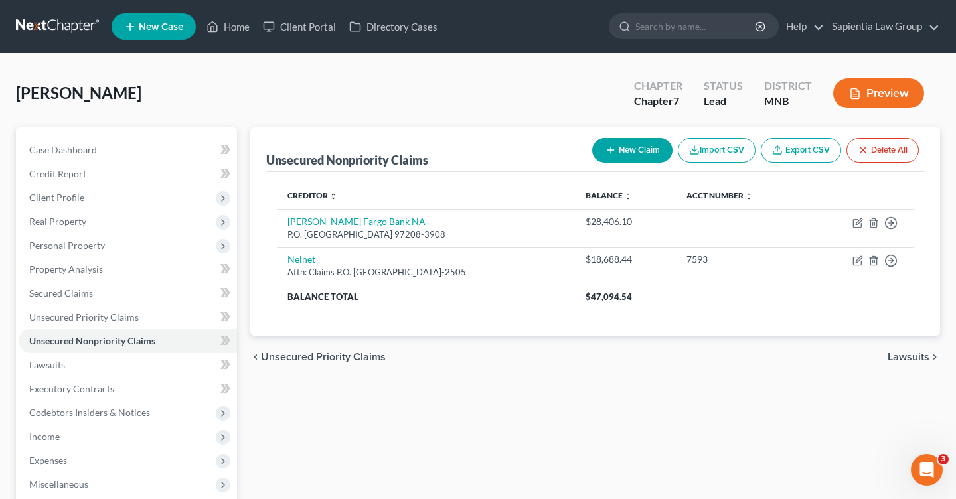
click at [334, 392] on div "Unsecured Nonpriority Claims New Claim Import CSV Export CSV Delete All Credito…" at bounding box center [595, 391] width 703 height 528
click at [896, 357] on span "Lawsuits" at bounding box center [909, 357] width 42 height 11
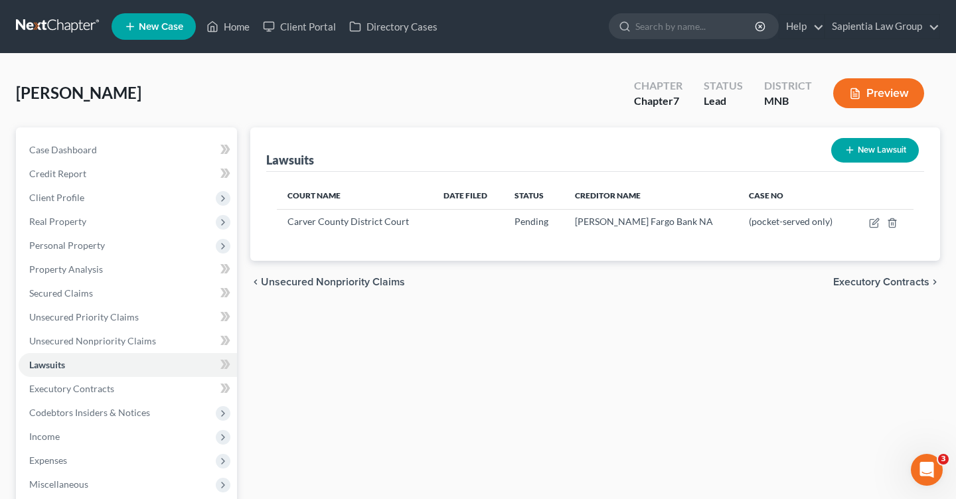
click at [896, 287] on span "Executory Contracts" at bounding box center [881, 282] width 96 height 11
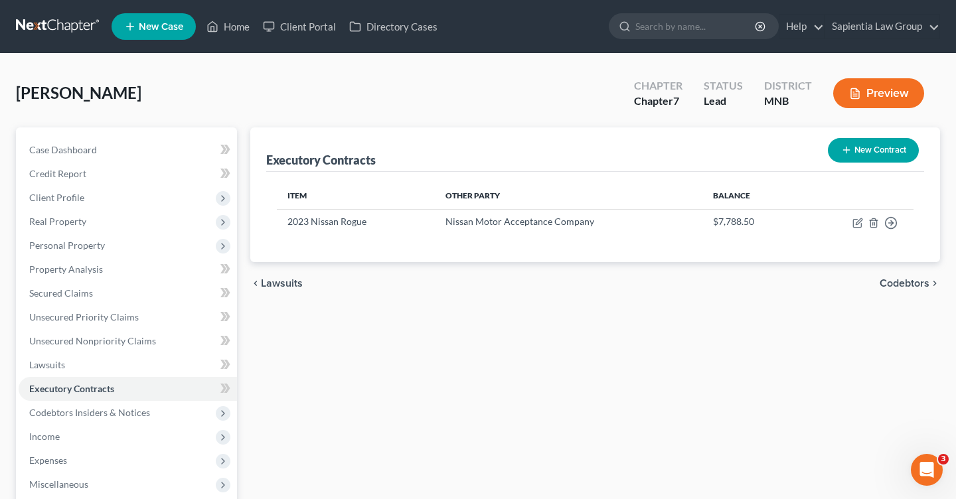
click at [752, 325] on div "Executory Contracts New Contract Item Other Party Balance 2023 Nissan Rogue Nis…" at bounding box center [595, 391] width 703 height 528
click at [493, 363] on div "Executory Contracts New Contract Item Other Party Balance 2023 Nissan Rogue Nis…" at bounding box center [595, 391] width 703 height 528
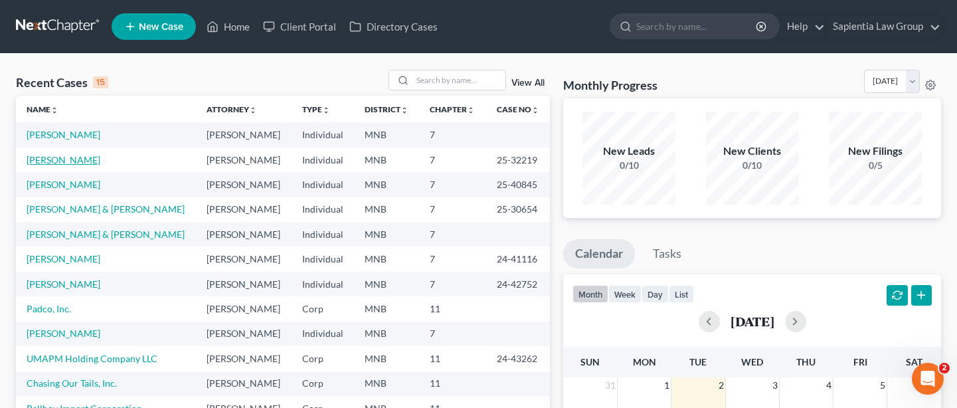
click at [69, 161] on link "Jones, Andrea" at bounding box center [64, 159] width 74 height 11
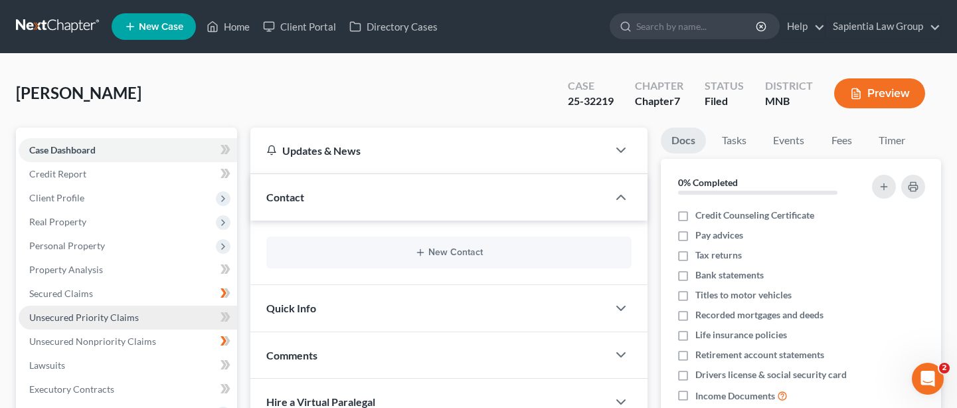
click at [122, 317] on span "Unsecured Priority Claims" at bounding box center [84, 316] width 110 height 11
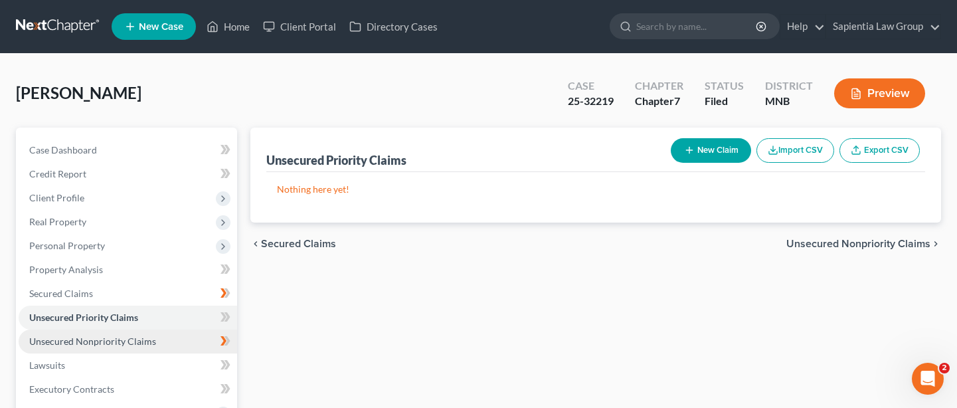
click at [108, 342] on span "Unsecured Nonpriority Claims" at bounding box center [92, 340] width 127 height 11
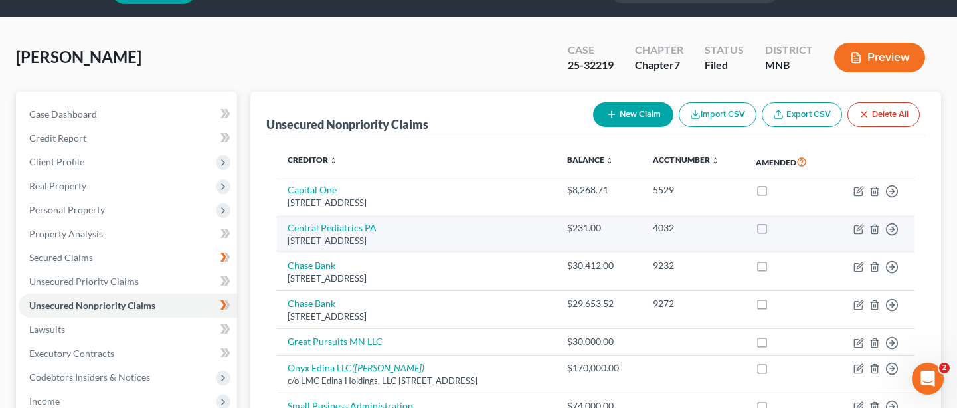
scroll to position [66, 0]
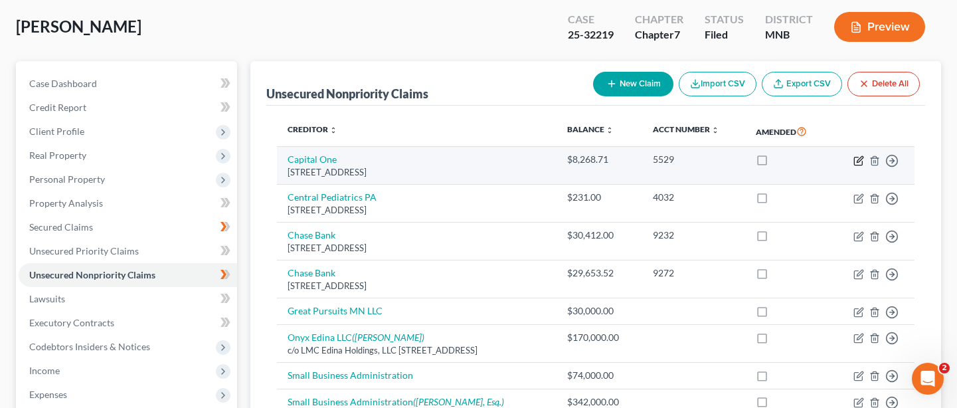
click at [858, 158] on icon "button" at bounding box center [858, 160] width 11 height 11
select select "4"
select select "2"
select select "0"
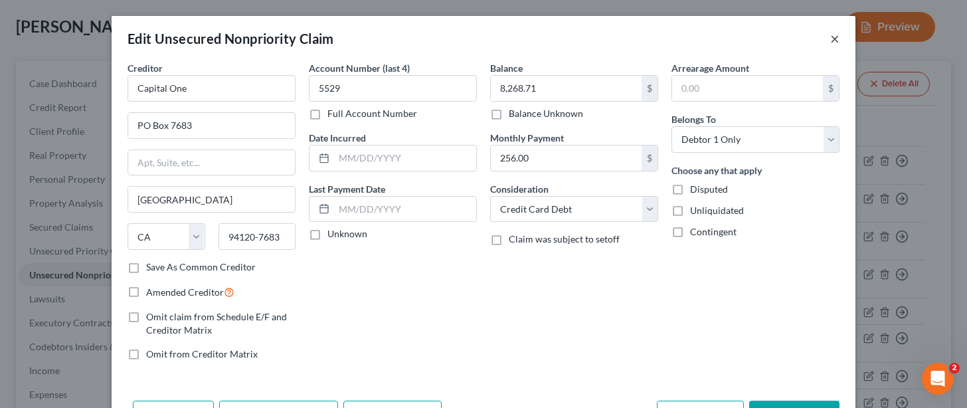
click at [830, 37] on button "×" at bounding box center [834, 39] width 9 height 16
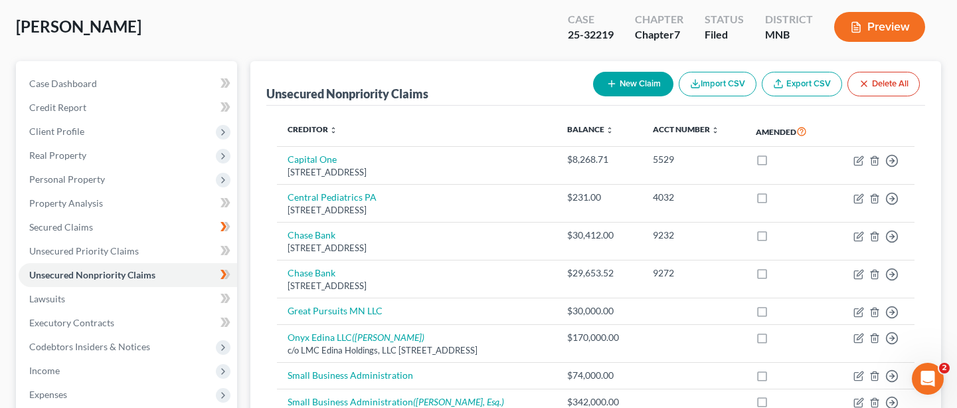
click at [37, 48] on div "Jones, Andrea Upgraded Case 25-32219 Chapter Chapter 7 Status Filed District MN…" at bounding box center [478, 32] width 925 height 58
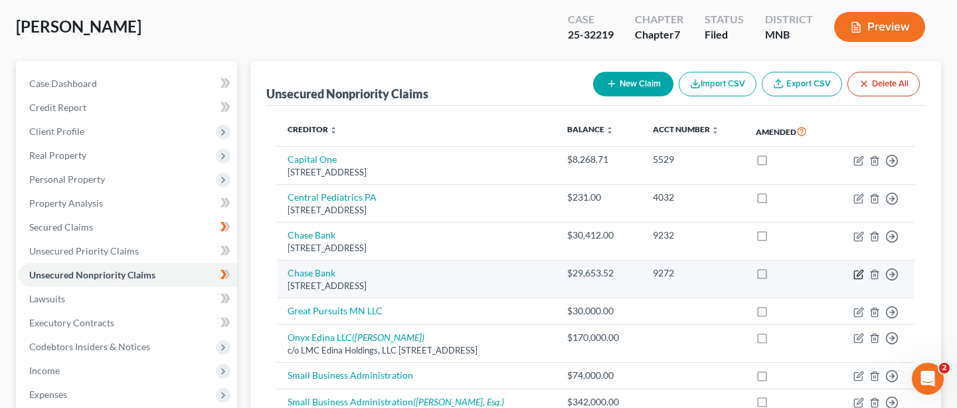
click at [856, 274] on icon "button" at bounding box center [858, 274] width 11 height 11
select select "14"
select select "0"
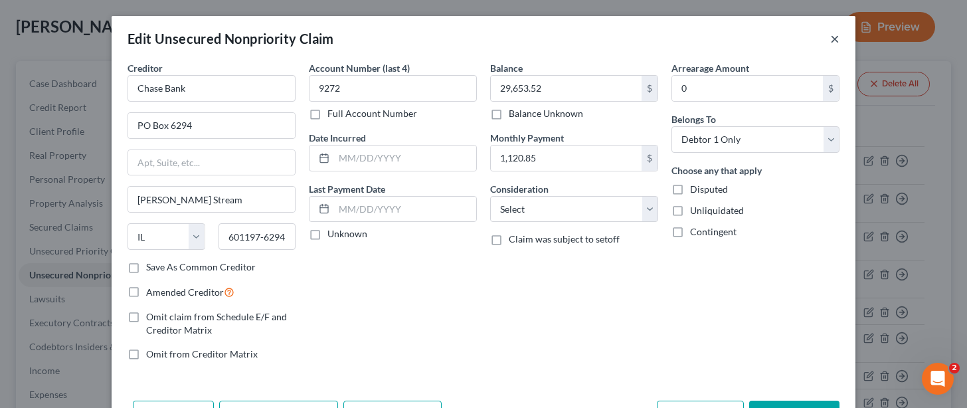
click at [830, 32] on button "×" at bounding box center [834, 39] width 9 height 16
